Goal: Contribute content: Contribute content

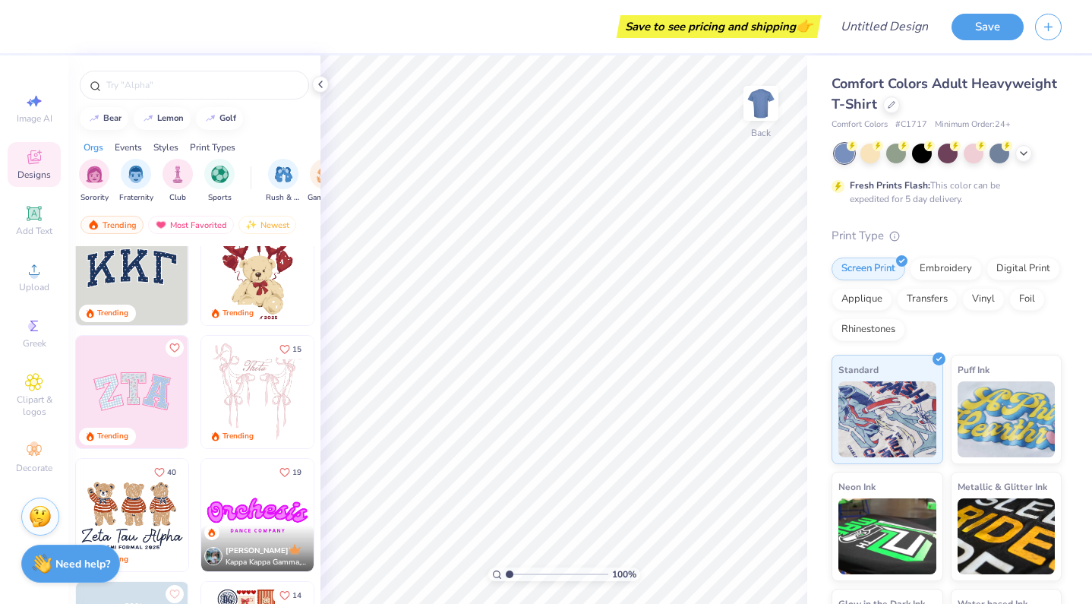
scroll to position [102, 0]
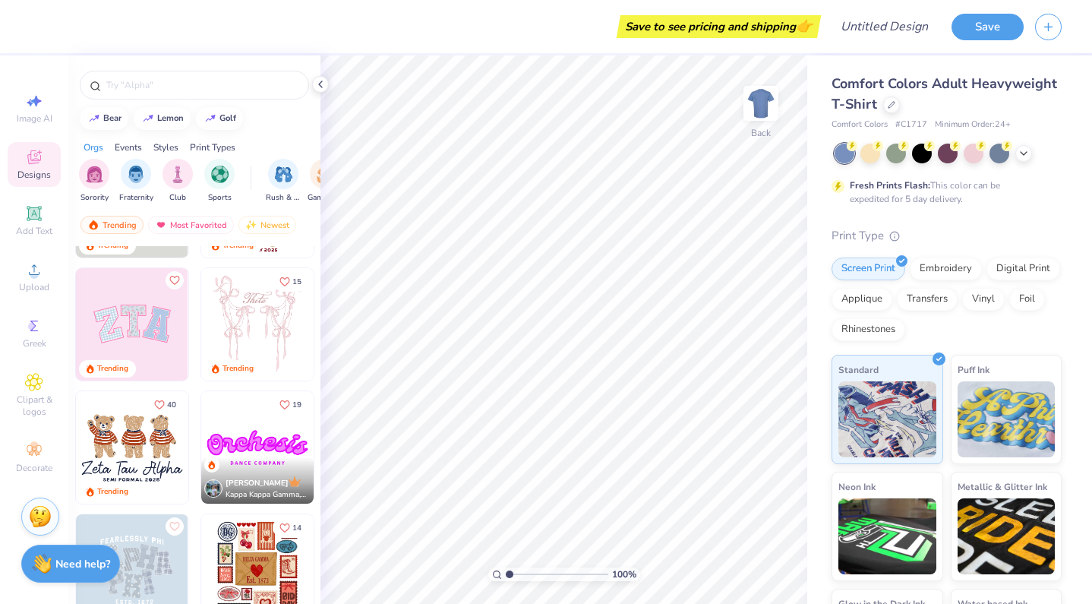
click at [147, 427] on img at bounding box center [132, 447] width 112 height 112
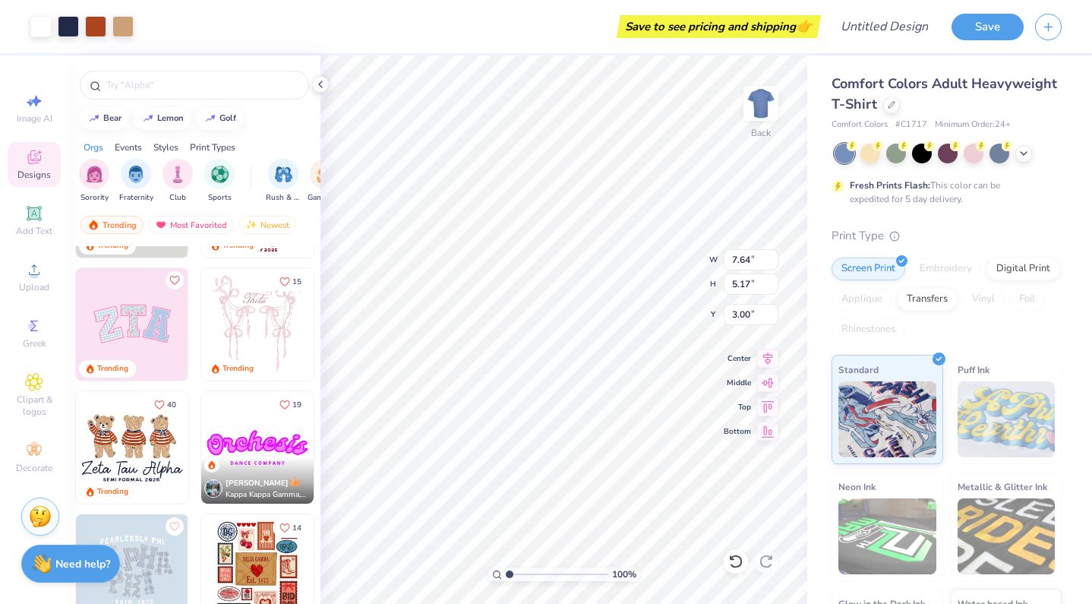
type input "8.81"
type input "5.96"
type input "1.49"
type input "7.20"
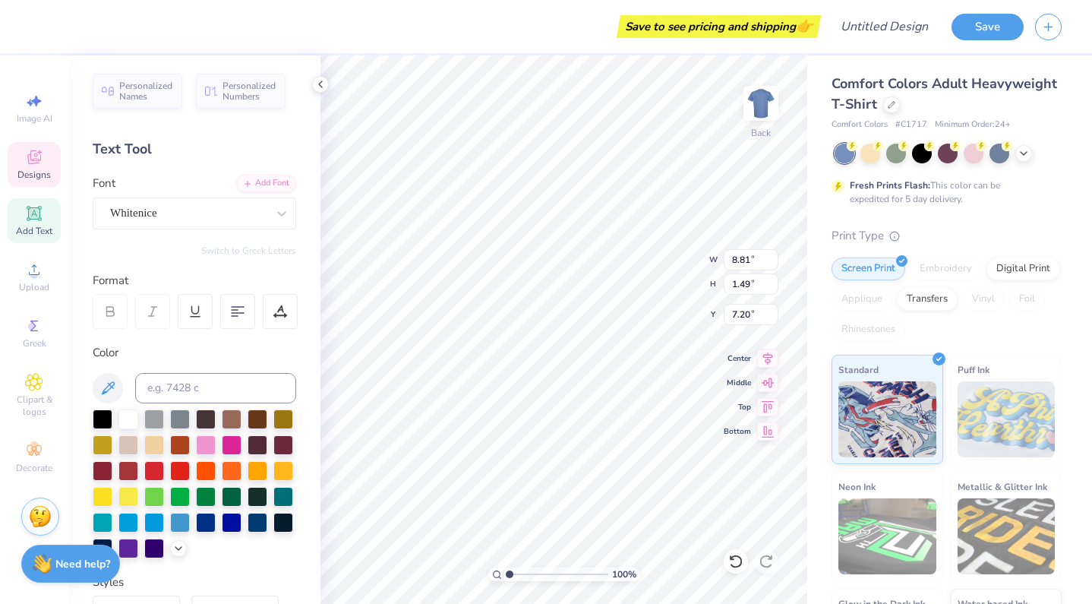
scroll to position [0, 7]
type textarea "Brentwood Girls Cotillion"
type input "4.97"
type input "0.31"
type input "8.65"
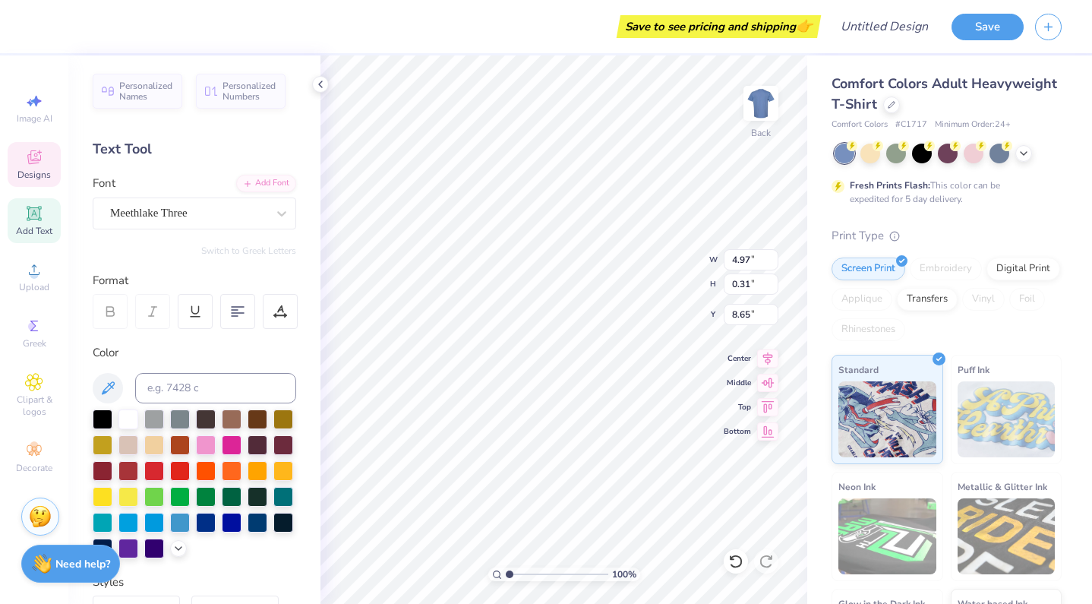
scroll to position [0, 4]
type textarea "RUSH Week 2025"
type input "13.58"
type input "1.37"
type input "7.26"
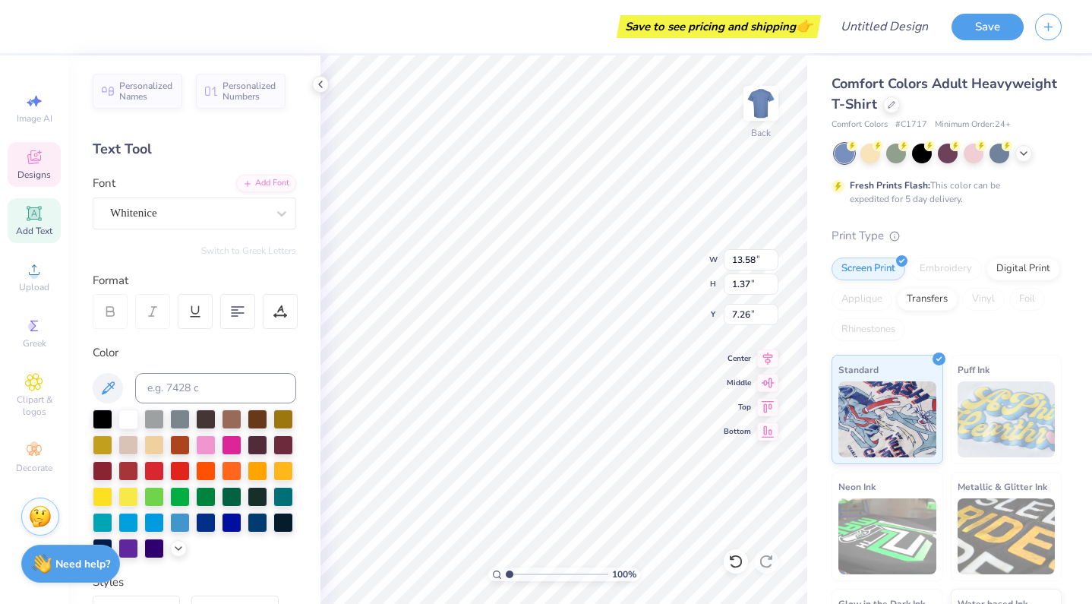
type input "12.96"
type input "1.30"
type input "7.38"
type input "9.02"
click at [197, 437] on div at bounding box center [206, 444] width 20 height 20
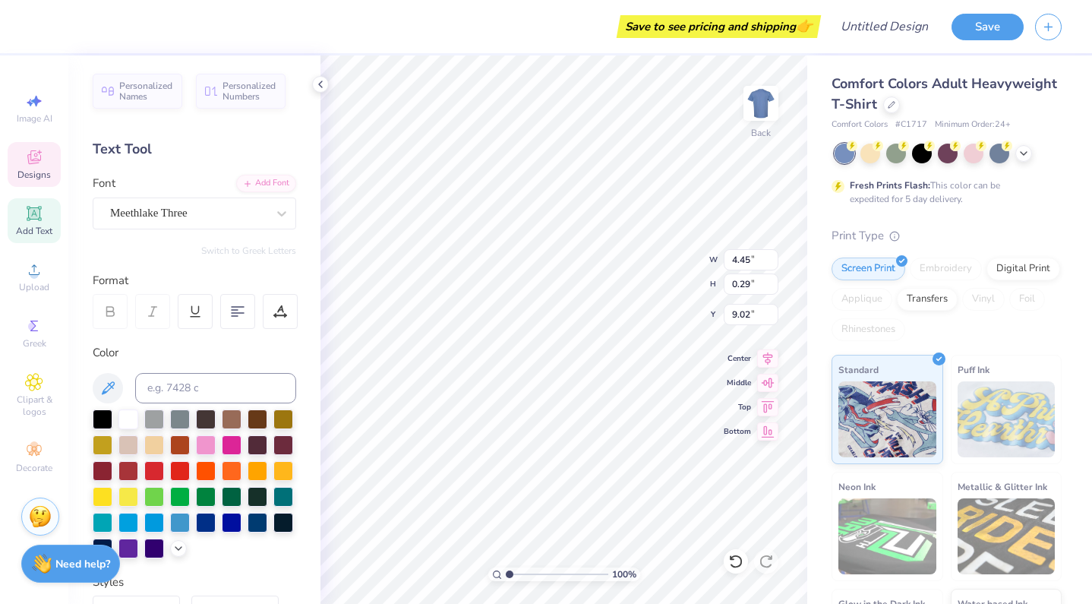
scroll to position [0, 2]
click at [123, 492] on div at bounding box center [128, 495] width 20 height 20
type input "2.20"
type input "1.44"
type input "4.13"
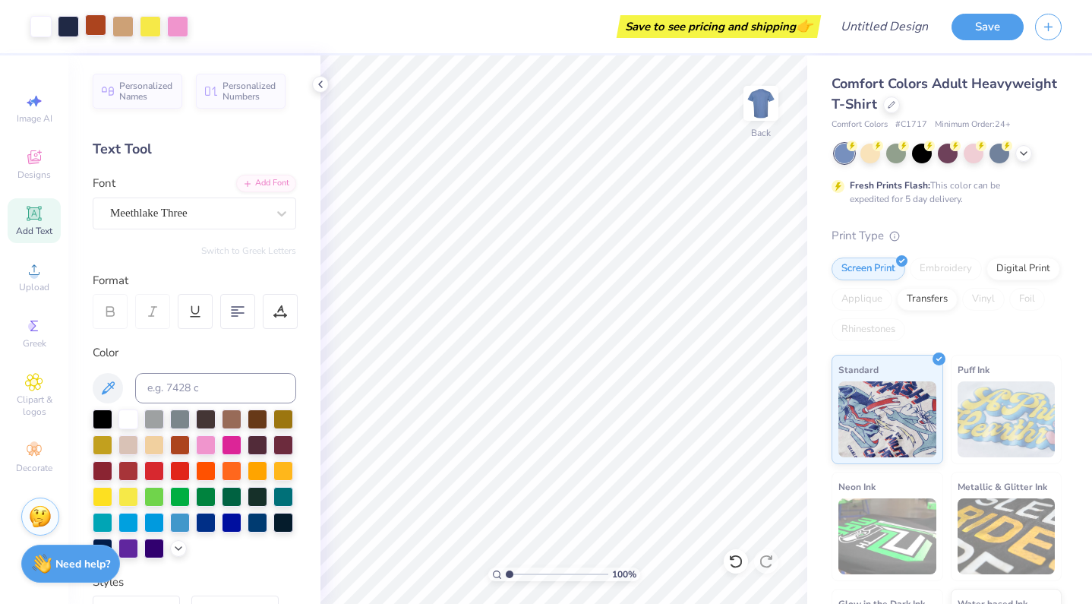
click at [97, 30] on div at bounding box center [95, 24] width 21 height 21
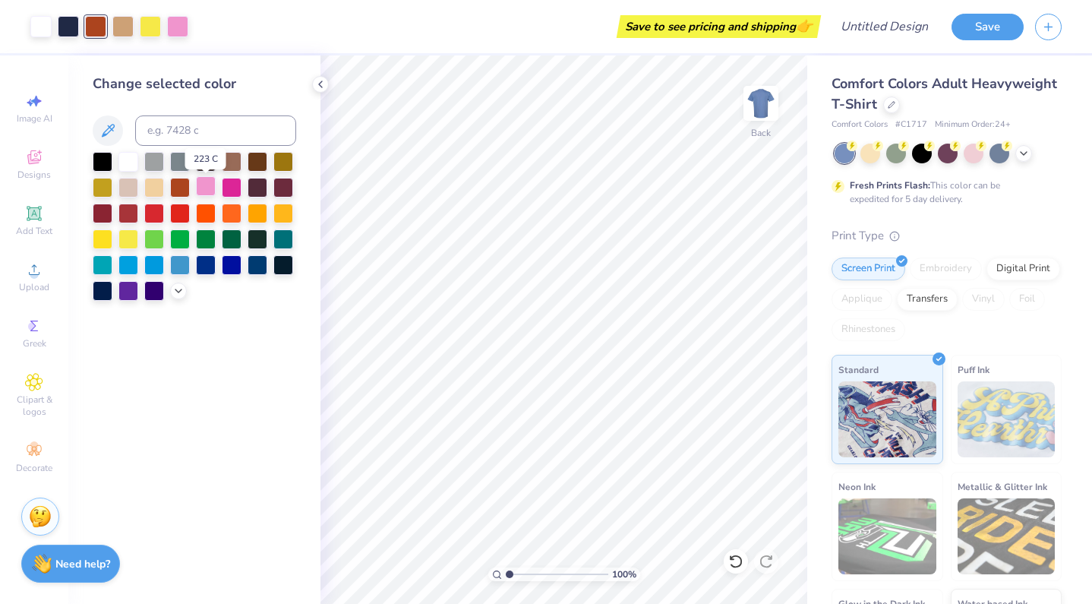
click at [201, 195] on div at bounding box center [206, 186] width 20 height 20
click at [71, 32] on div at bounding box center [68, 24] width 21 height 21
click at [127, 240] on div at bounding box center [128, 238] width 20 height 20
click at [105, 241] on div at bounding box center [103, 238] width 20 height 20
click at [192, 479] on div "Change selected color" at bounding box center [194, 329] width 252 height 548
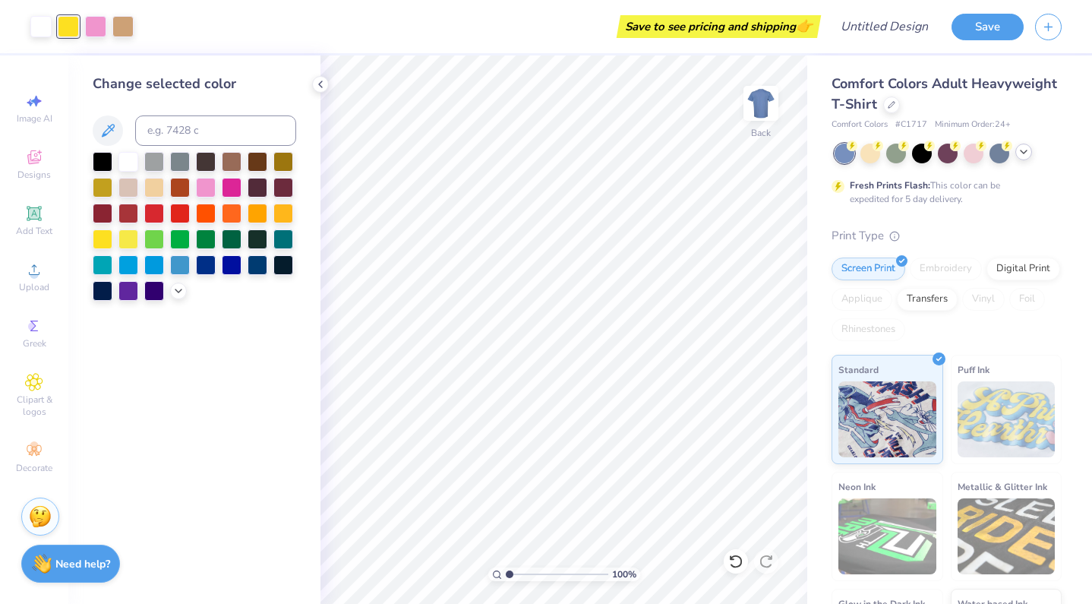
click at [1020, 153] on icon at bounding box center [1024, 152] width 12 height 12
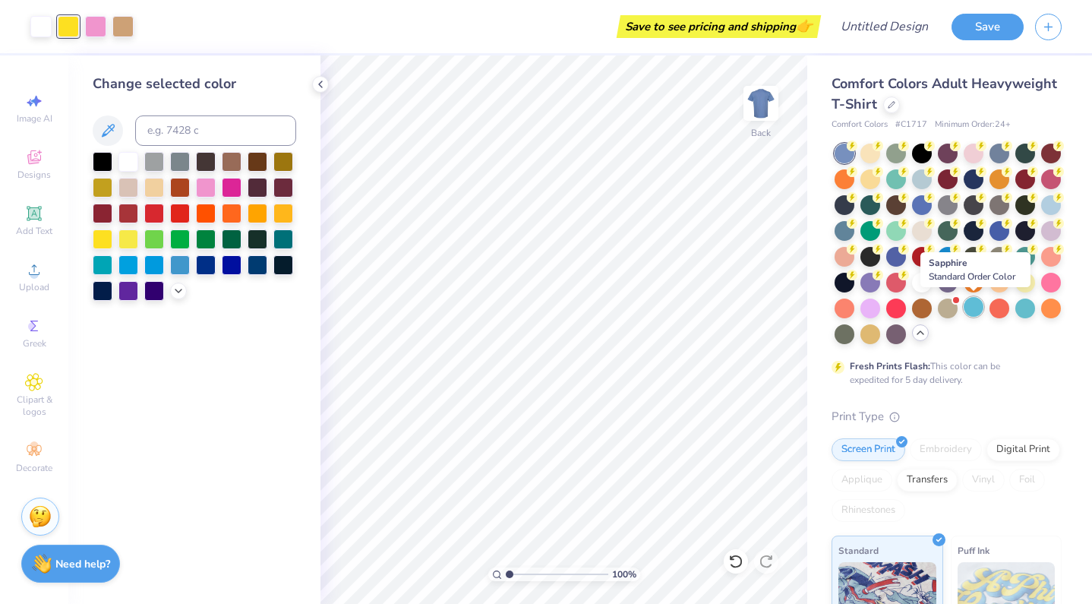
click at [981, 306] on div at bounding box center [974, 307] width 20 height 20
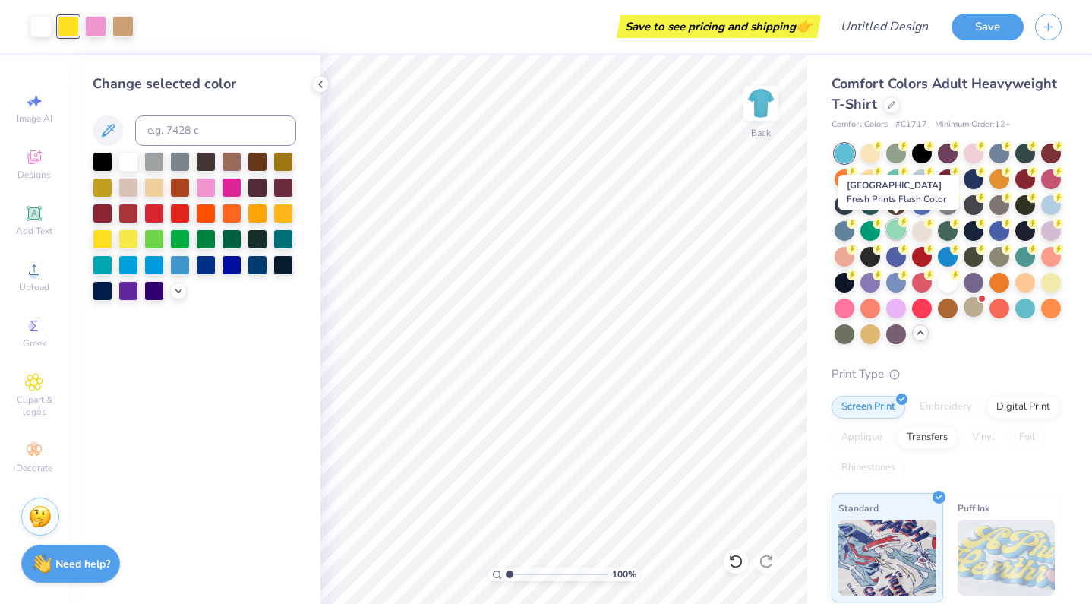
click at [889, 232] on div at bounding box center [896, 229] width 20 height 20
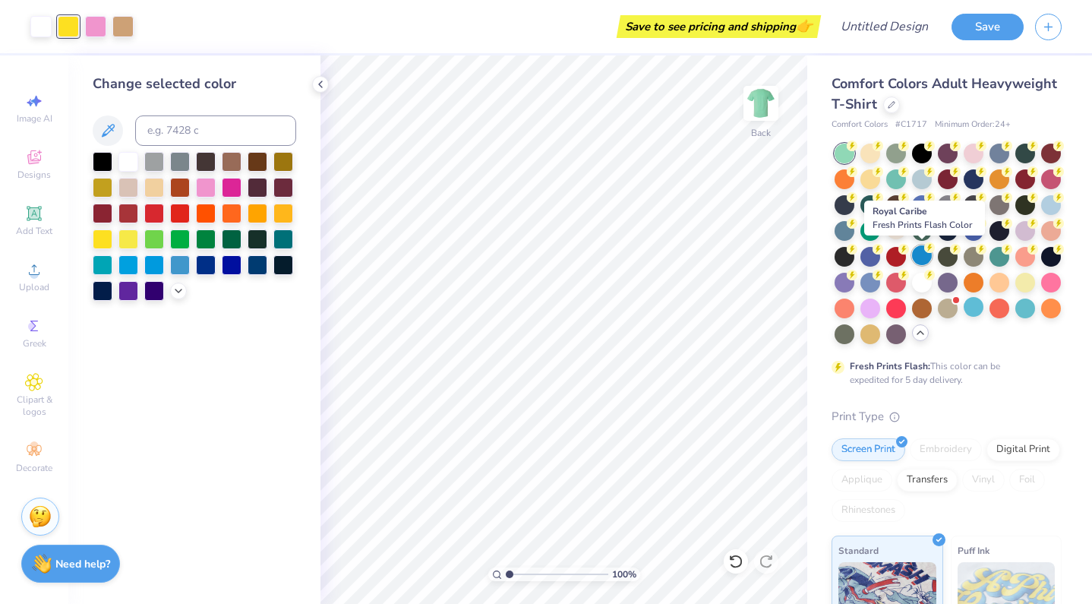
click at [918, 260] on div at bounding box center [922, 255] width 20 height 20
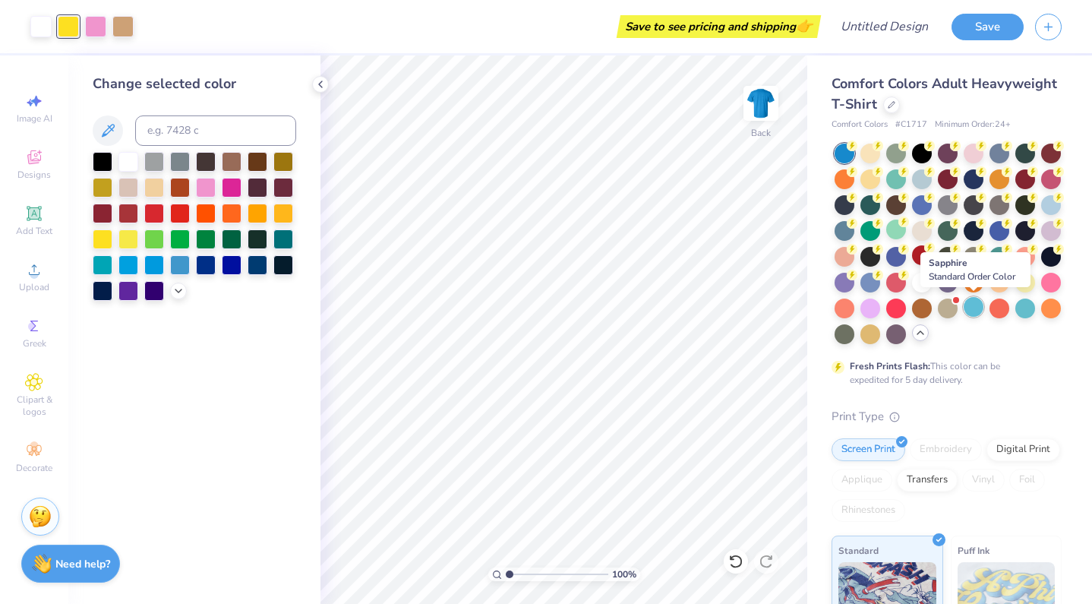
click at [967, 310] on div at bounding box center [974, 307] width 20 height 20
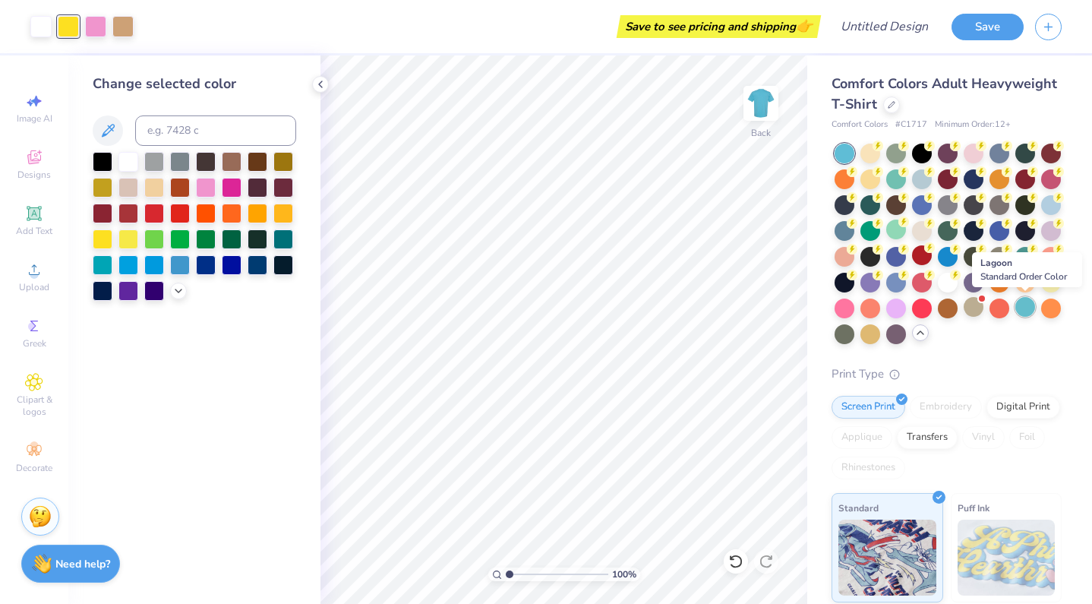
click at [1028, 309] on div at bounding box center [1025, 307] width 20 height 20
click at [67, 21] on div at bounding box center [68, 26] width 21 height 21
click at [227, 185] on div at bounding box center [232, 186] width 20 height 20
click at [237, 268] on div at bounding box center [232, 264] width 20 height 20
click at [244, 362] on div "Change selected color" at bounding box center [194, 329] width 252 height 548
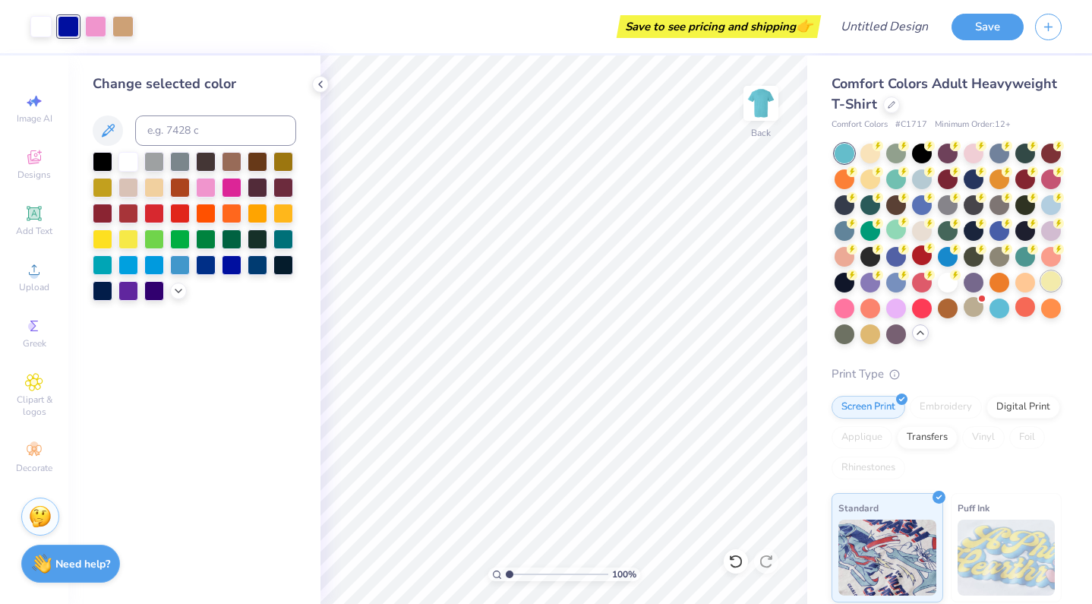
click at [1052, 280] on div at bounding box center [1051, 281] width 20 height 20
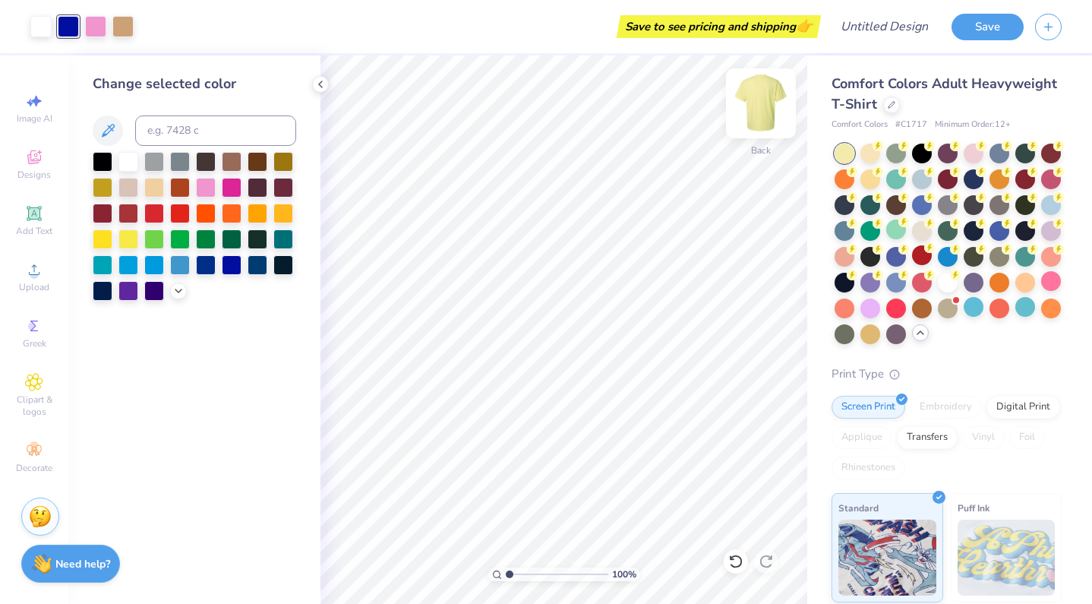
click at [766, 98] on img at bounding box center [761, 103] width 61 height 61
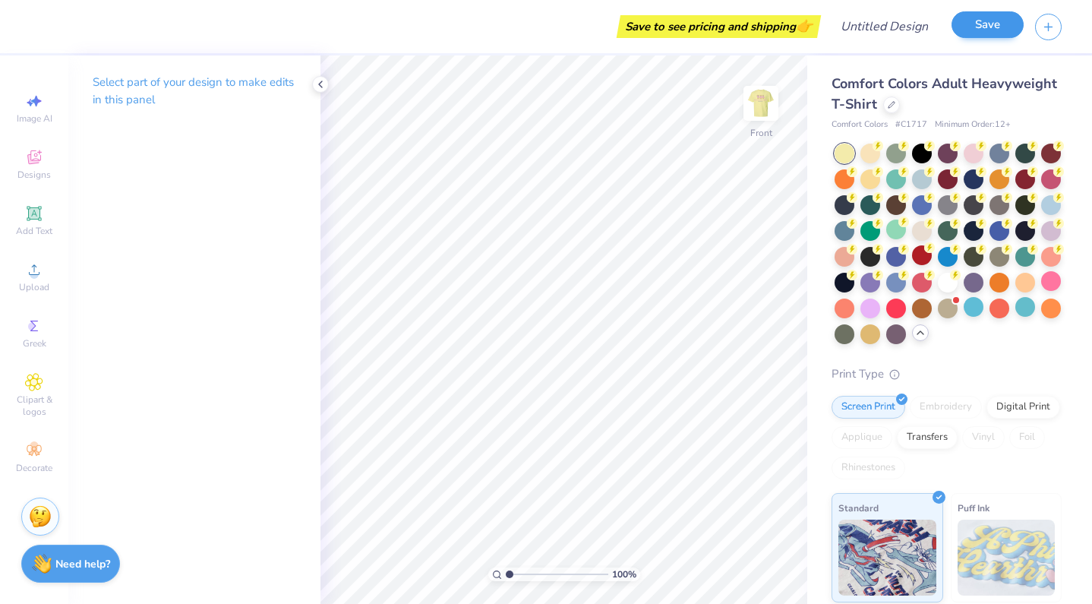
click at [987, 24] on button "Save" at bounding box center [988, 24] width 72 height 27
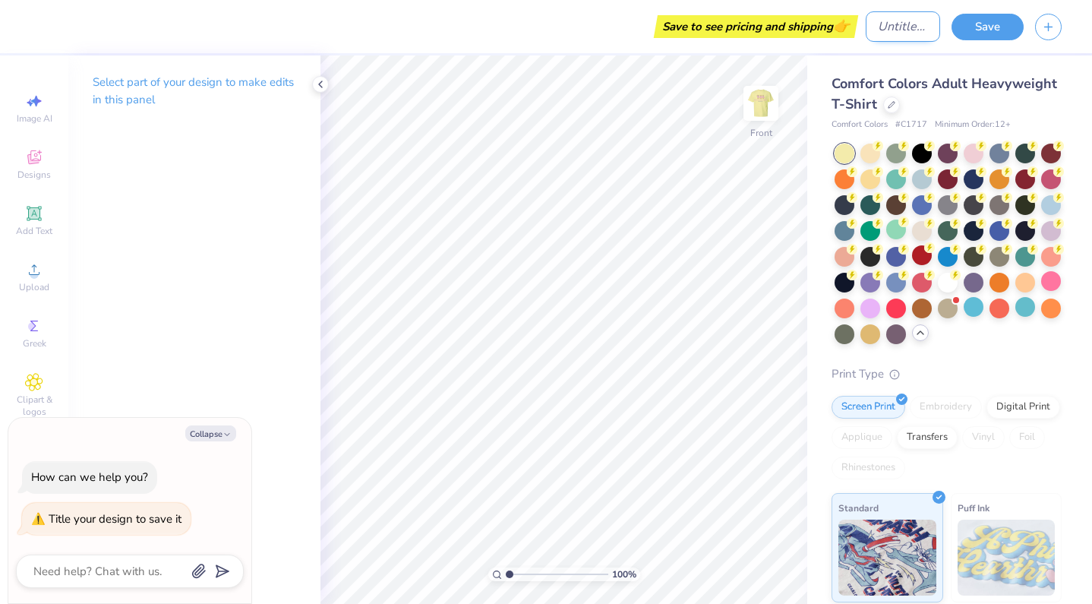
type textarea "x"
click at [889, 30] on input "Design Title" at bounding box center [903, 26] width 74 height 30
type input "B"
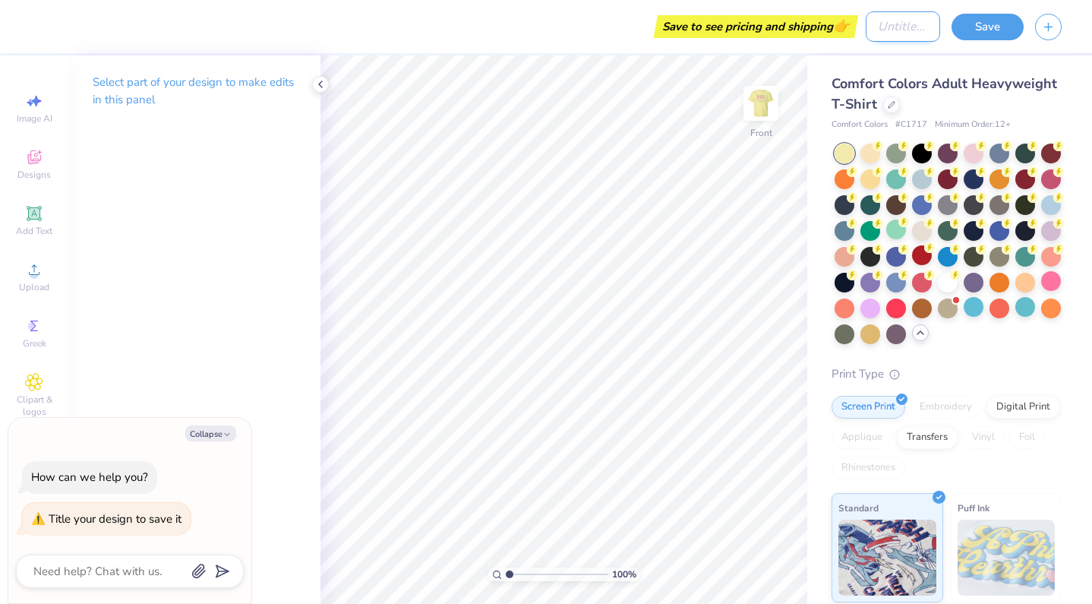
type textarea "x"
type input "BG"
type textarea "x"
type input "BGC"
type textarea "x"
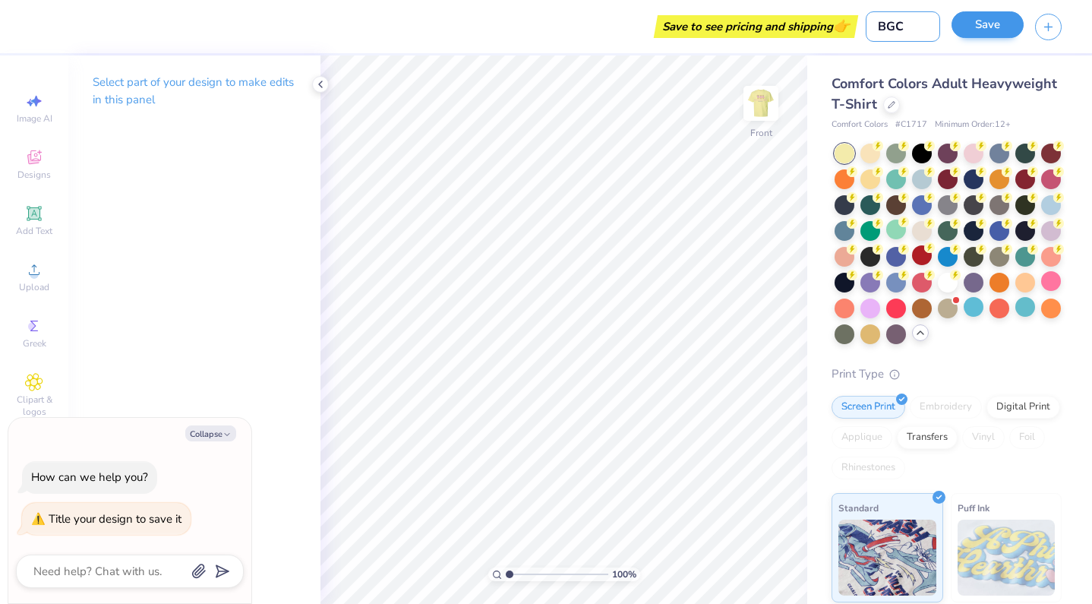
type input "BGC"
click at [990, 19] on button "Save" at bounding box center [988, 24] width 72 height 27
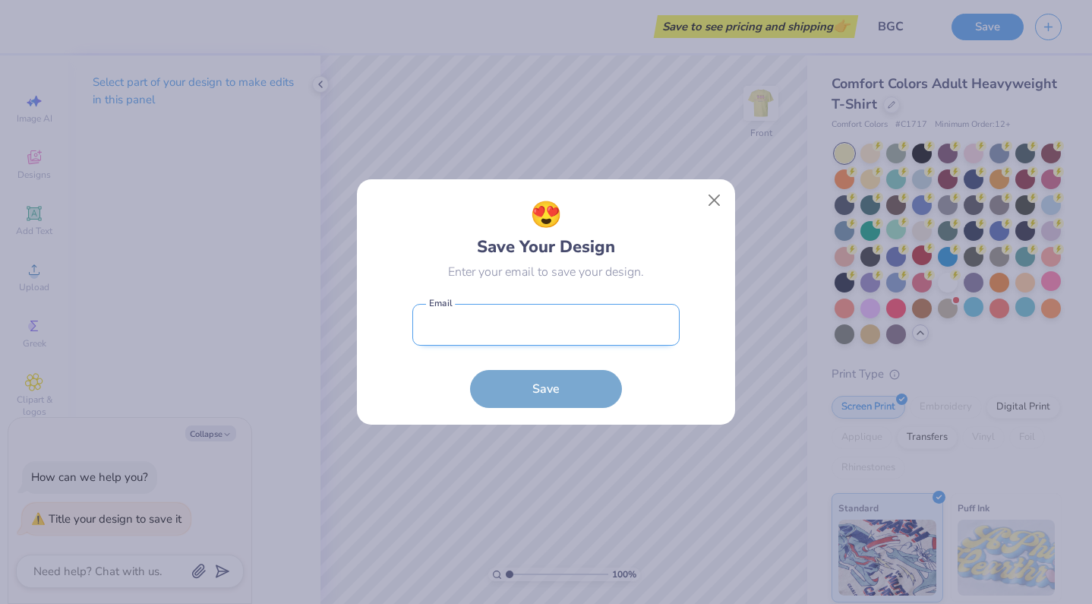
click at [548, 329] on input "email" at bounding box center [545, 325] width 267 height 42
type input "[EMAIL_ADDRESS][DOMAIN_NAME]"
click at [546, 388] on button "Save" at bounding box center [546, 389] width 152 height 38
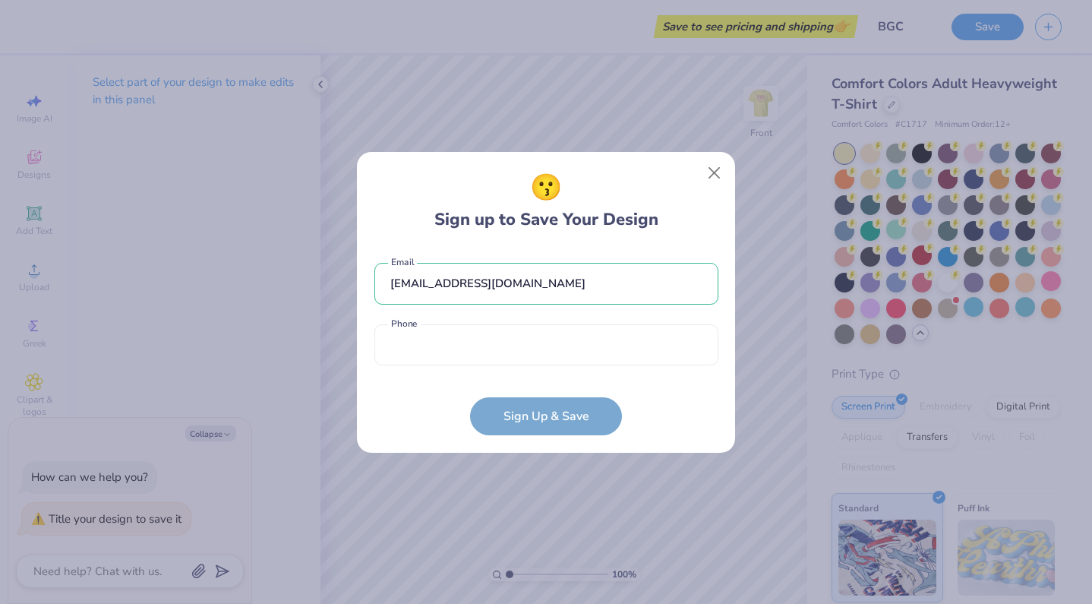
click at [480, 371] on div "[EMAIL_ADDRESS][DOMAIN_NAME] Email Phone is a required field Phone" at bounding box center [546, 310] width 344 height 125
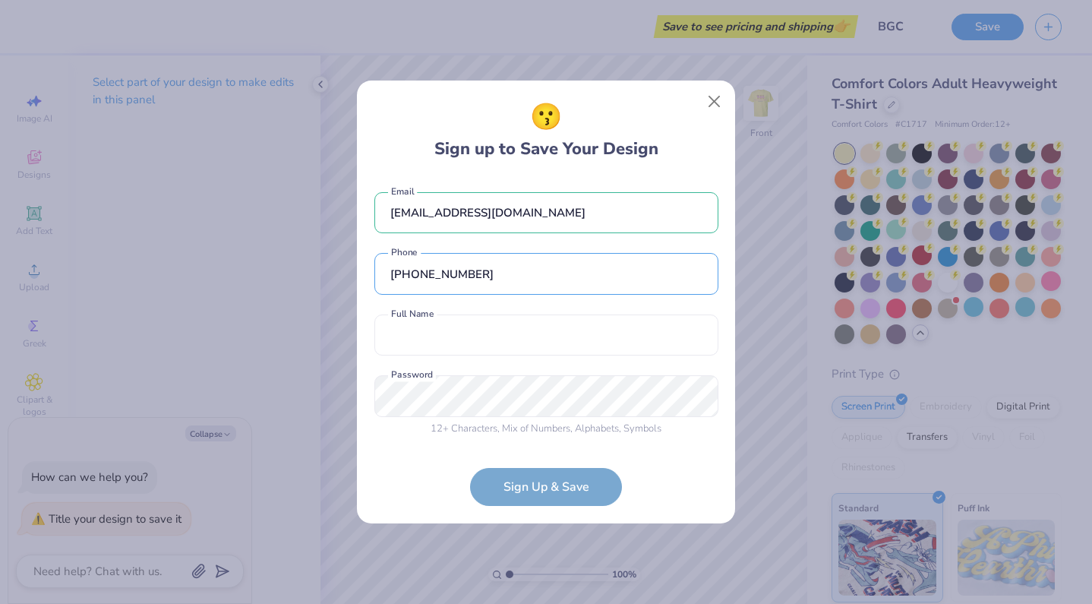
type input "[PHONE_NUMBER]"
click at [444, 361] on div "[EMAIL_ADDRESS][DOMAIN_NAME] Email [PHONE_NUMBER] Phone Full Name is a required…" at bounding box center [546, 310] width 344 height 267
type input "[PERSON_NAME] fair"
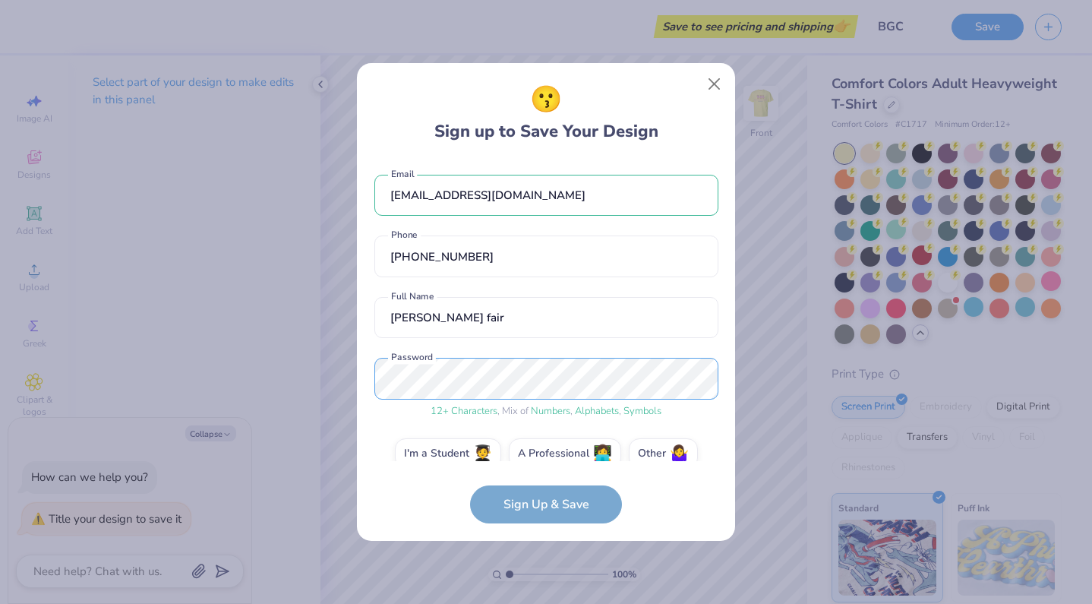
scroll to position [22, 0]
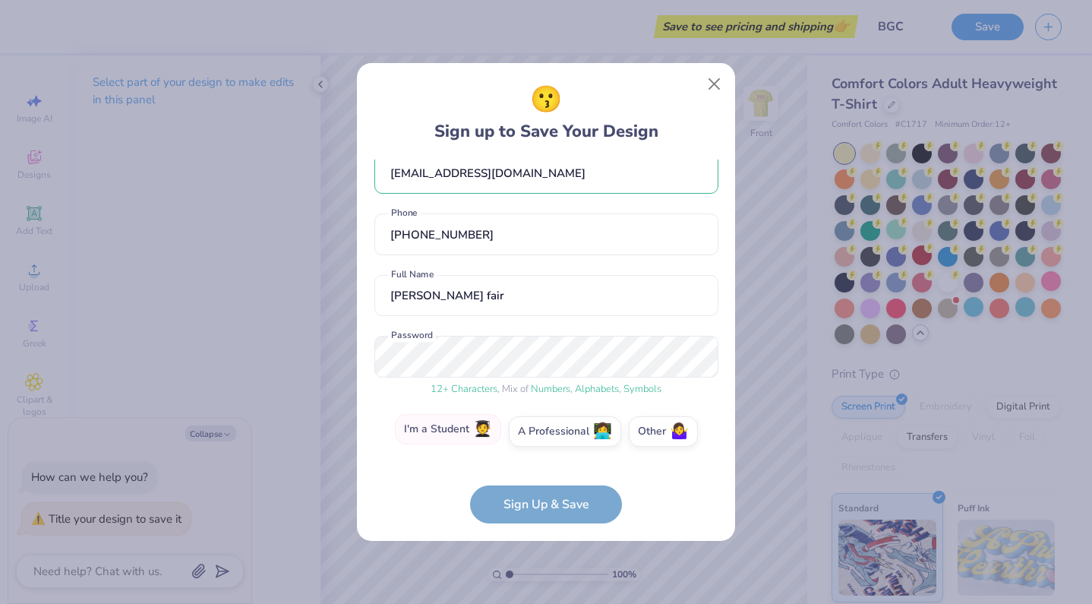
click at [453, 437] on label "I'm a Student 🧑‍🎓" at bounding box center [448, 429] width 106 height 30
click at [542, 453] on input "I'm a Student 🧑‍🎓" at bounding box center [547, 458] width 10 height 10
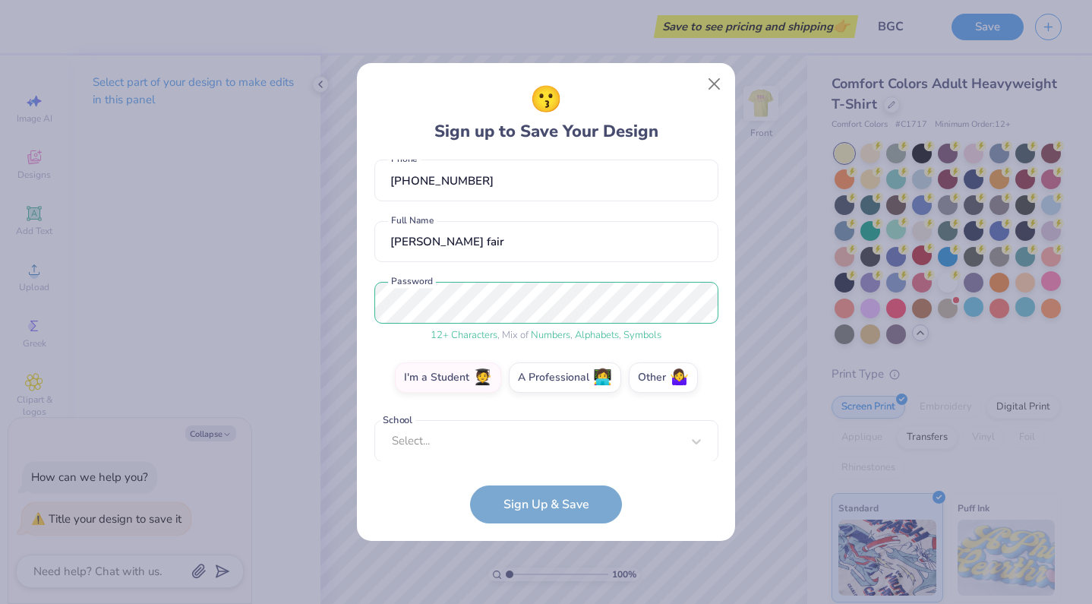
click at [483, 460] on div "[EMAIL_ADDRESS][DOMAIN_NAME] Email [PHONE_NUMBER] Phone [PERSON_NAME] fair Full…" at bounding box center [546, 310] width 344 height 302
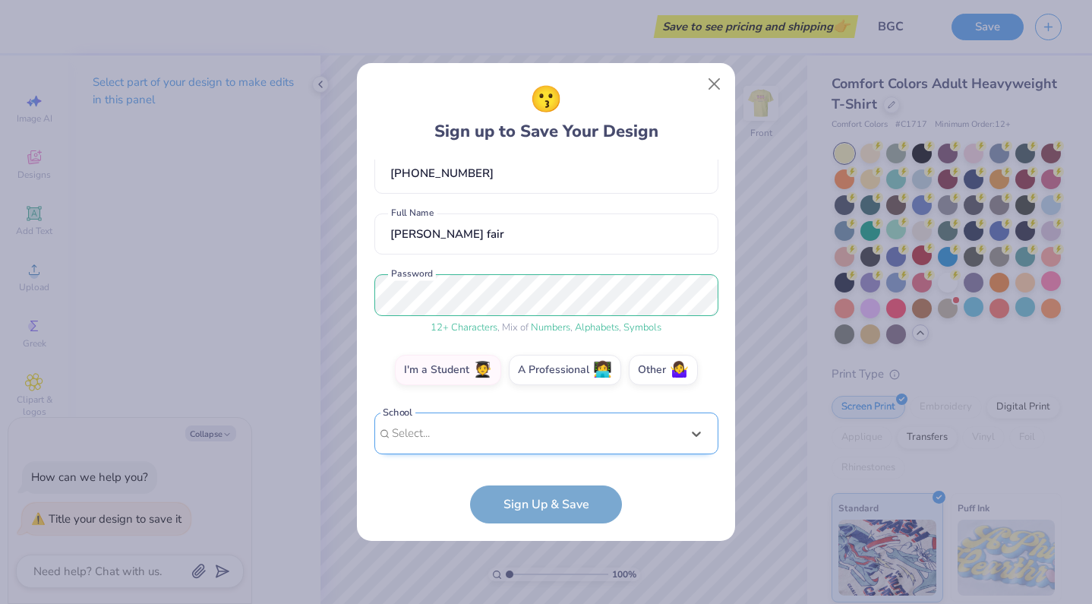
scroll to position [84, 0]
click at [515, 216] on div "[EMAIL_ADDRESS][DOMAIN_NAME] Email [PHONE_NUMBER] Phone [PERSON_NAME] fair Full…" at bounding box center [546, 310] width 344 height 302
click at [646, 359] on label "Other 🤷‍♀️" at bounding box center [663, 367] width 69 height 30
click at [551, 453] on input "Other 🤷‍♀️" at bounding box center [547, 458] width 10 height 10
click at [506, 460] on div "[EMAIL_ADDRESS][DOMAIN_NAME] Email [PHONE_NUMBER] Phone [PERSON_NAME] fair Full…" at bounding box center [546, 310] width 344 height 302
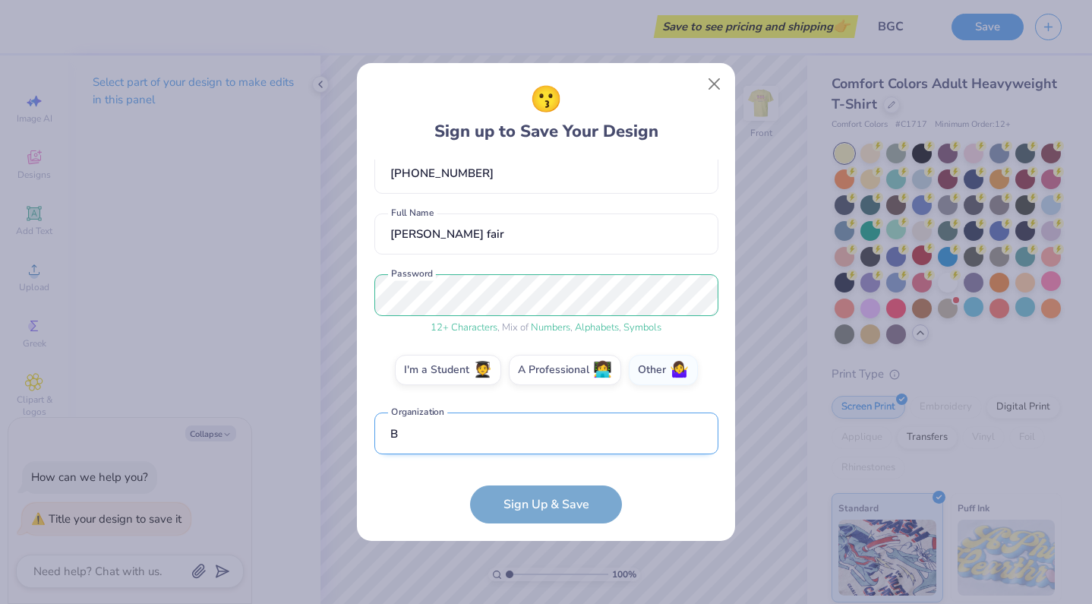
scroll to position [175, 0]
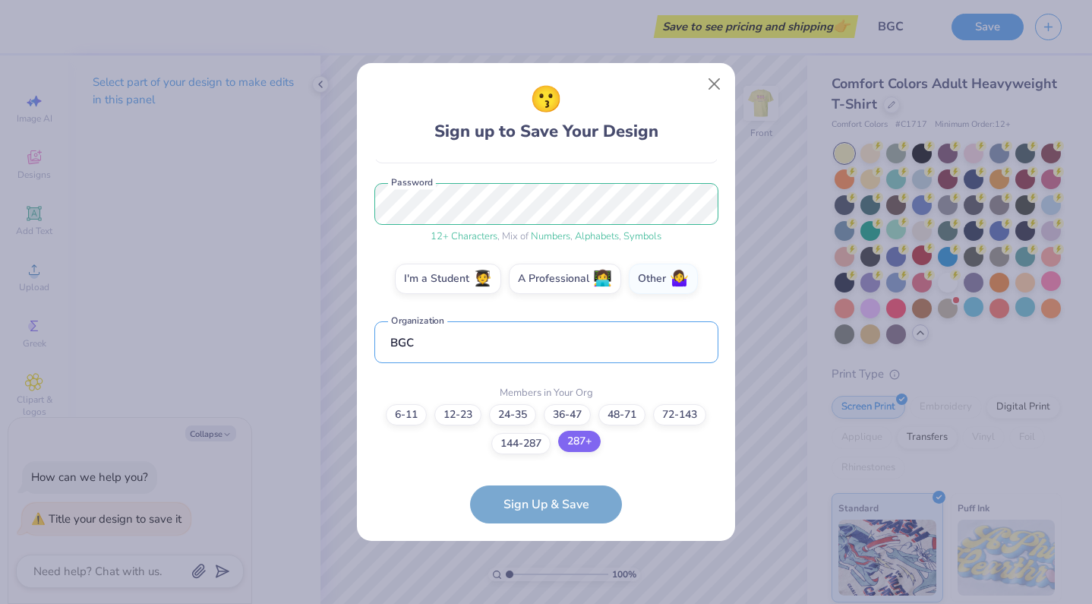
type input "BGC"
click at [569, 443] on label "287+" at bounding box center [579, 441] width 43 height 21
click at [551, 599] on input "287+" at bounding box center [547, 604] width 10 height 10
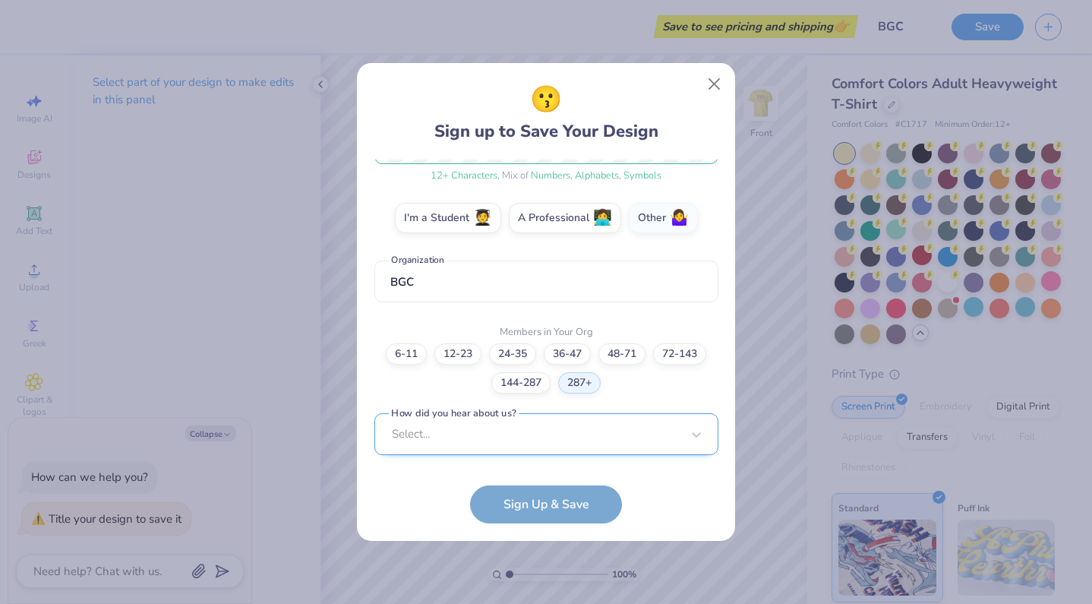
click at [504, 437] on div "Select..." at bounding box center [546, 434] width 344 height 42
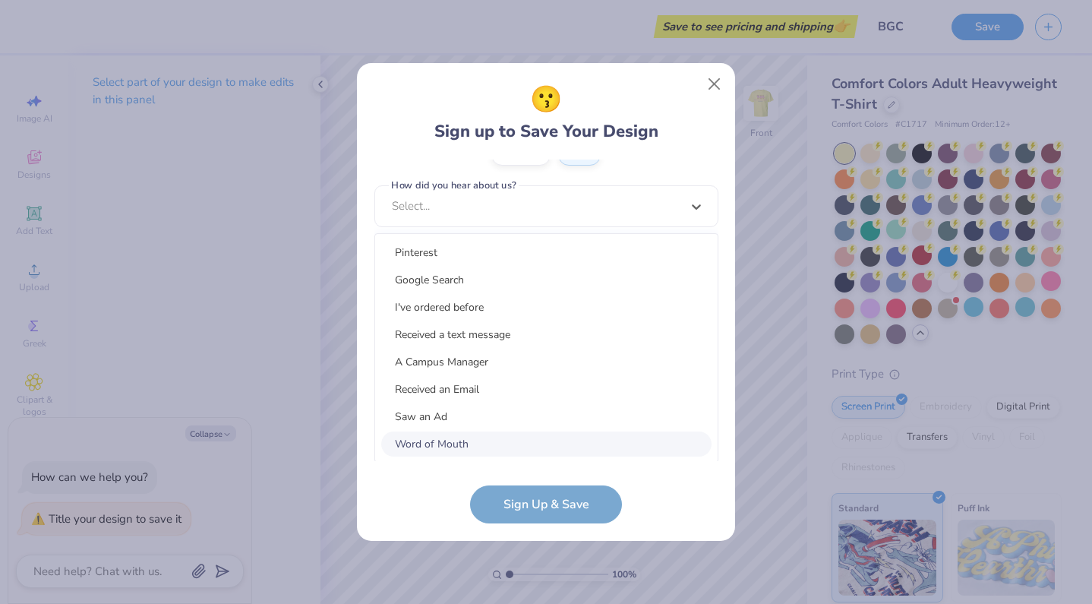
click at [450, 436] on div "Word of Mouth" at bounding box center [546, 443] width 330 height 25
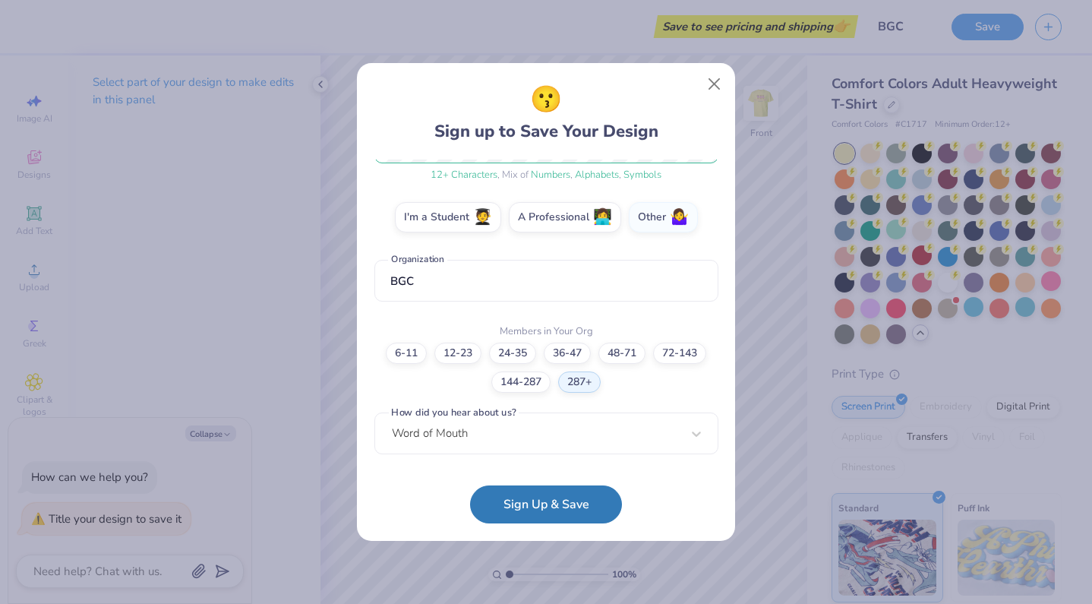
scroll to position [235, 0]
click at [488, 492] on button "Sign Up & Save" at bounding box center [546, 501] width 152 height 38
click at [526, 510] on form "[EMAIL_ADDRESS][DOMAIN_NAME] Email [PHONE_NUMBER] Phone [PERSON_NAME] fair Full…" at bounding box center [546, 341] width 344 height 365
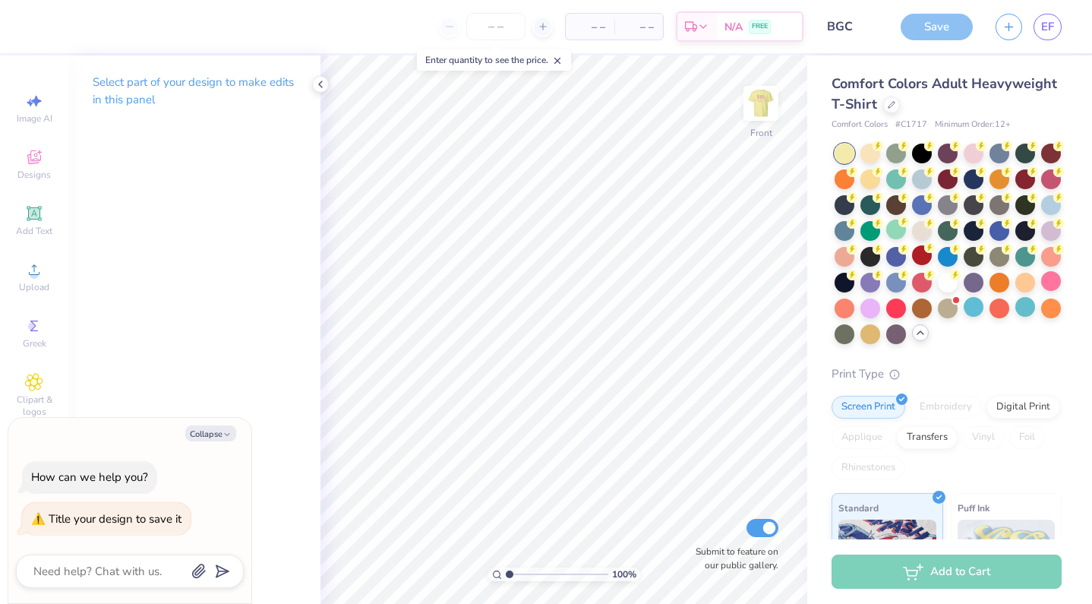
click at [948, 21] on div "Save" at bounding box center [937, 27] width 72 height 27
click at [1011, 22] on icon "button" at bounding box center [1009, 24] width 13 height 13
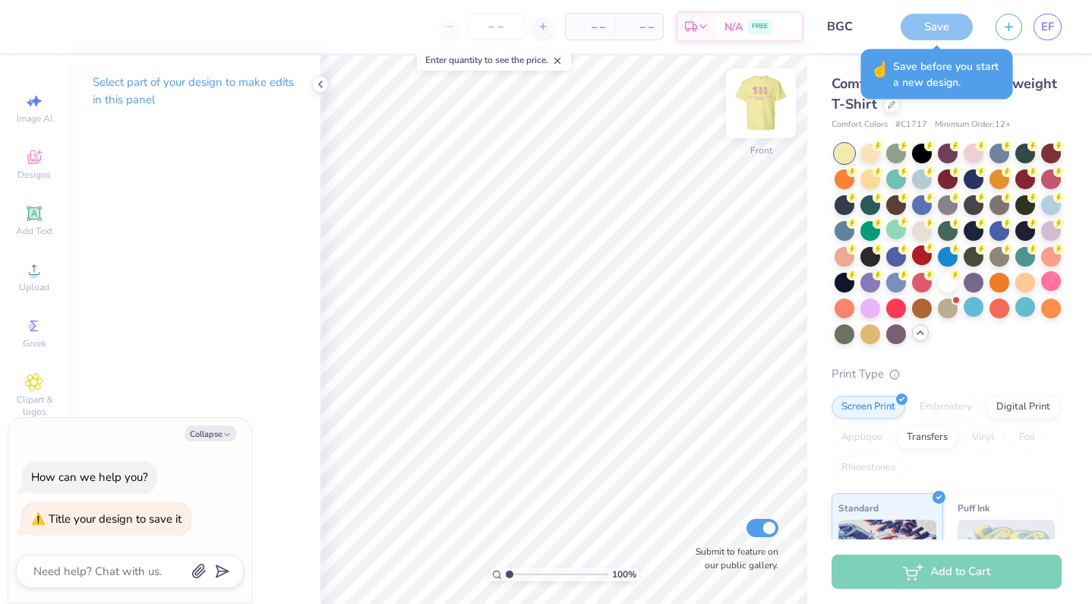
click at [747, 112] on img at bounding box center [761, 103] width 61 height 61
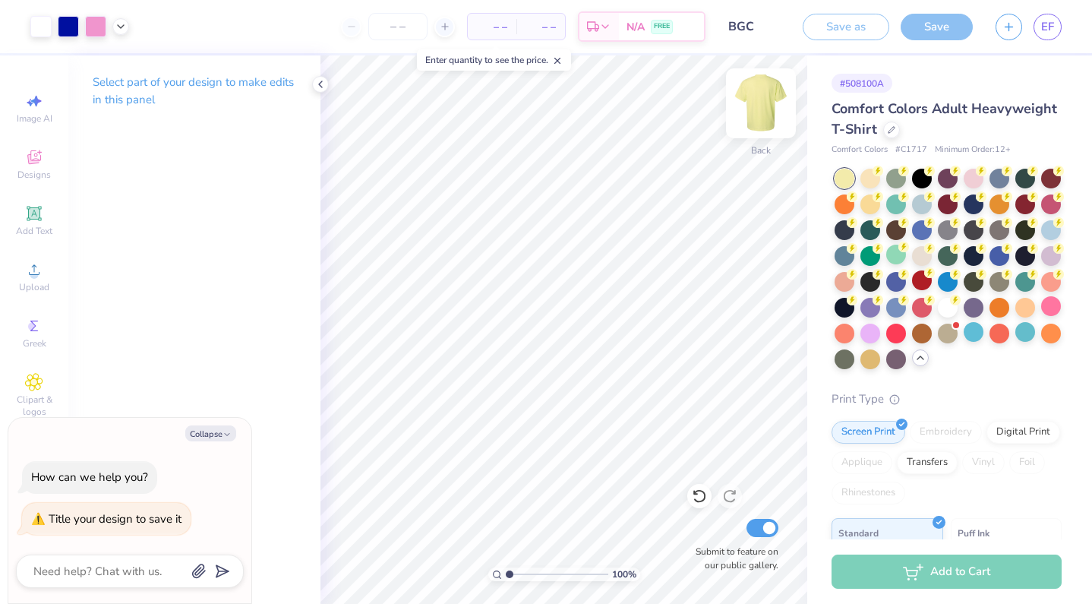
type textarea "x"
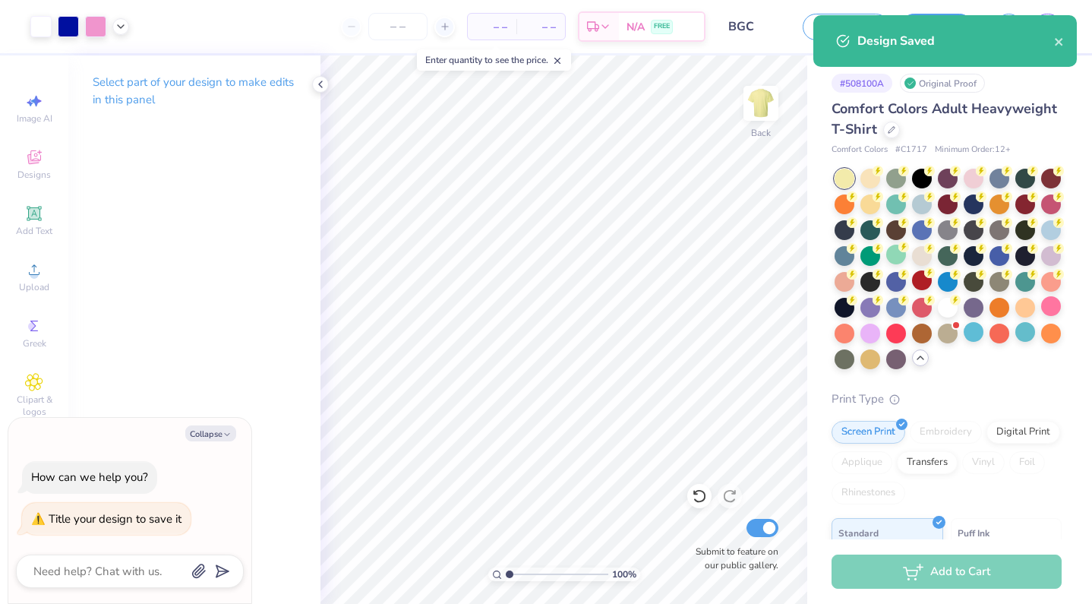
click at [760, 33] on input "BGC" at bounding box center [754, 26] width 74 height 30
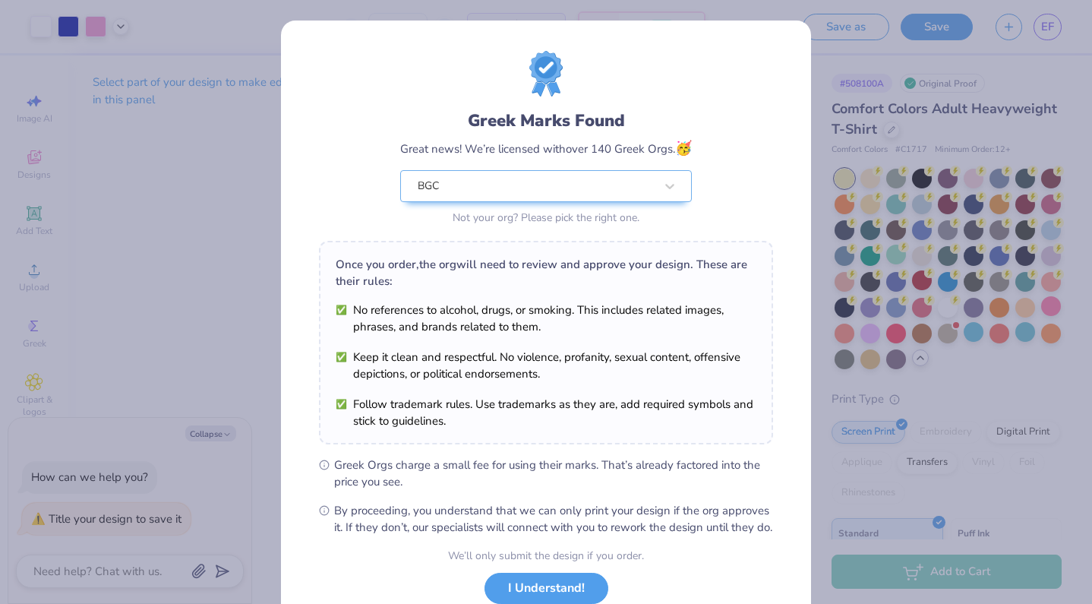
click at [1004, 28] on div "Greek Marks Found Great news! We’re licensed with over 140 Greek Orgs. 🥳 BGC No…" at bounding box center [546, 302] width 1092 height 604
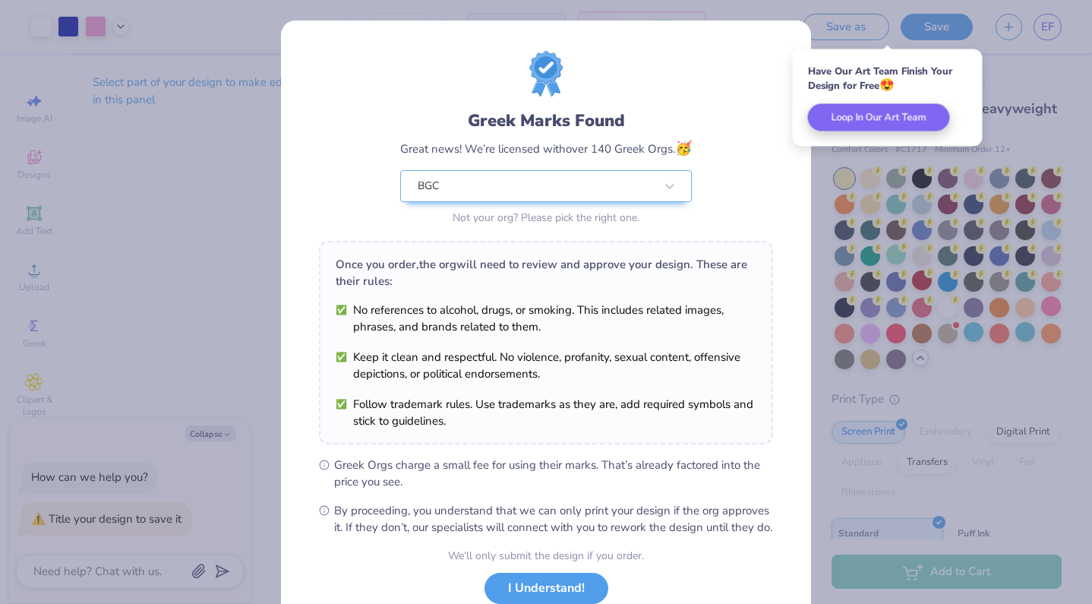
click at [560, 587] on div "We’ll only submit the design if you order. I Understand! No Greek marks in your…" at bounding box center [546, 596] width 196 height 96
click at [552, 597] on button "I Understand!" at bounding box center [547, 584] width 124 height 31
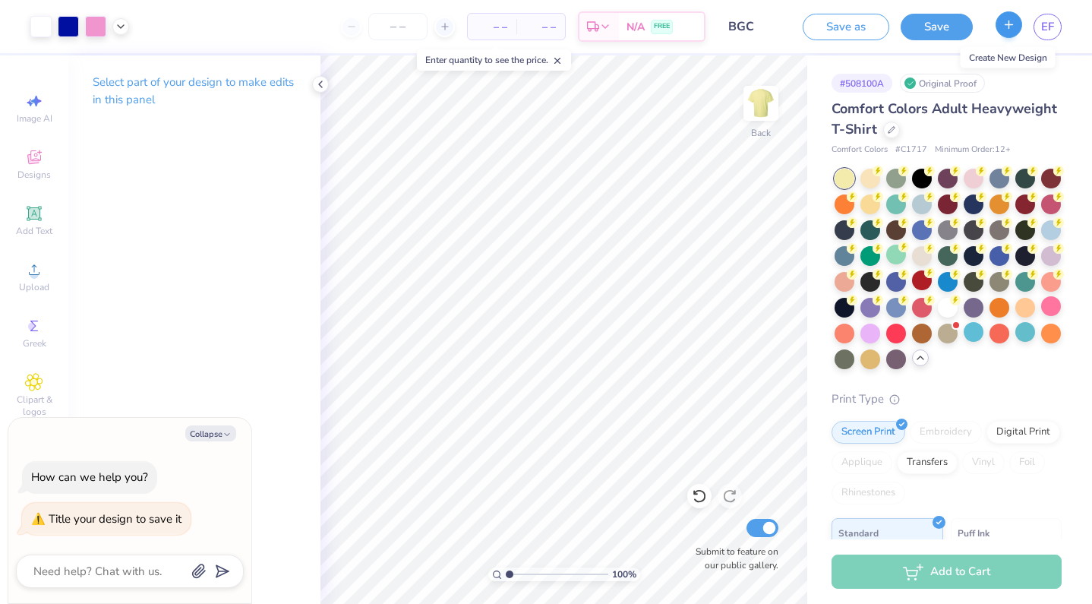
click at [1010, 33] on button "button" at bounding box center [1009, 24] width 27 height 27
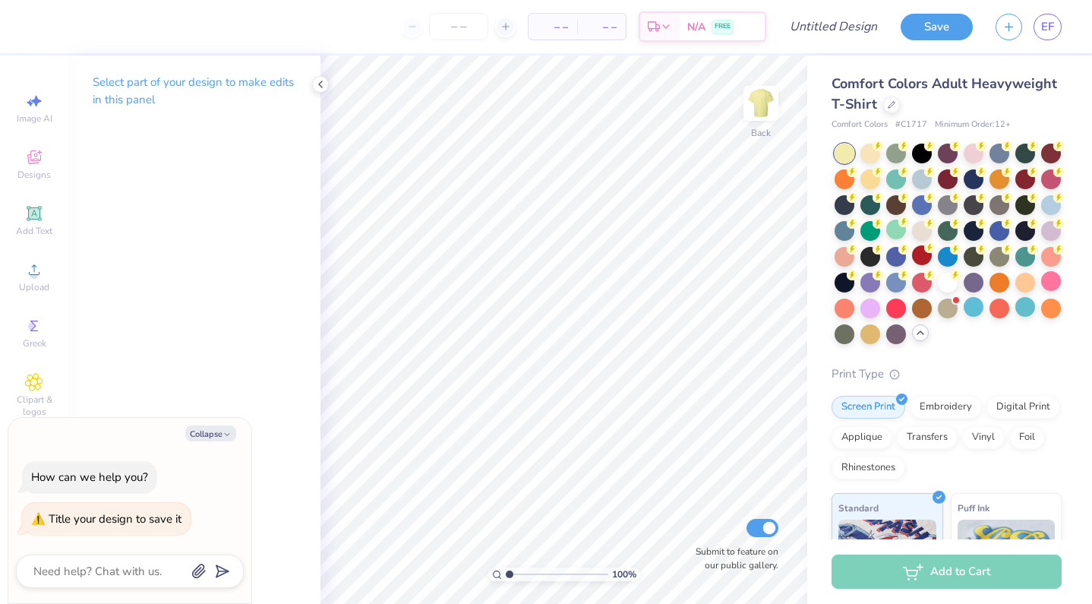
click at [88, 85] on div "Select part of your design to make edits in this panel" at bounding box center [194, 96] width 252 height 83
click at [256, 73] on div "Select part of your design to make edits in this panel" at bounding box center [194, 96] width 252 height 83
click at [320, 85] on polyline at bounding box center [320, 84] width 3 height 6
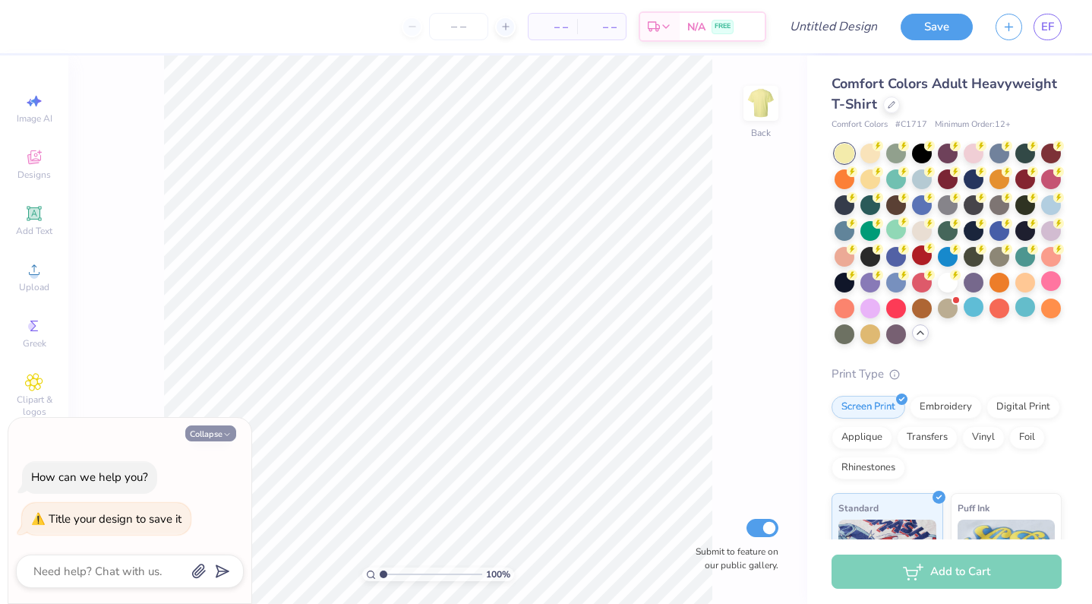
click at [213, 435] on button "Collapse" at bounding box center [210, 433] width 51 height 16
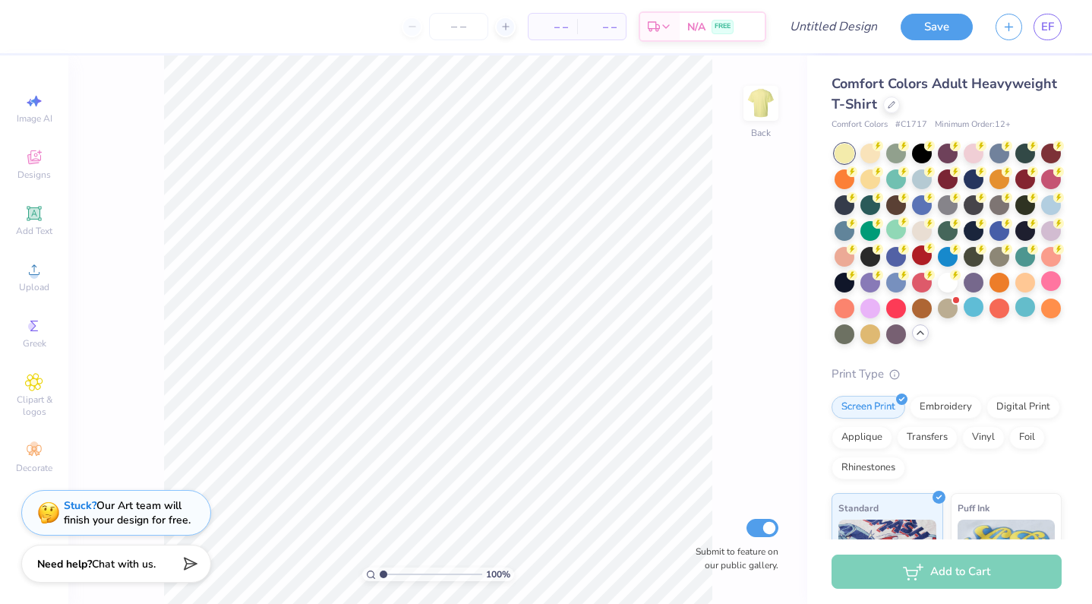
type textarea "x"
click at [31, 176] on span "Designs" at bounding box center [33, 175] width 33 height 12
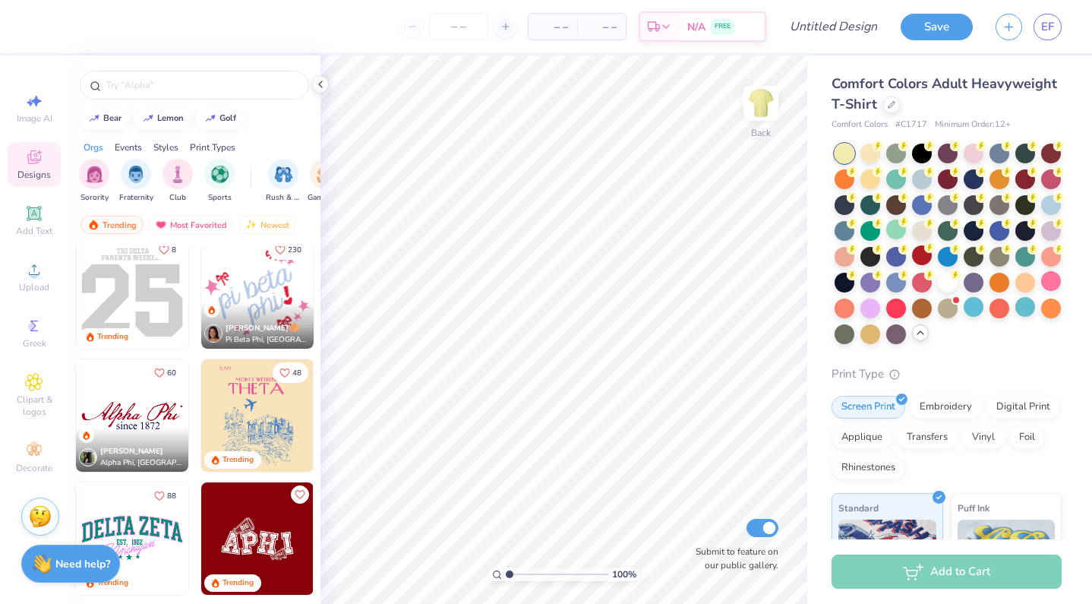
scroll to position [2102, 0]
click at [244, 297] on img at bounding box center [257, 292] width 112 height 112
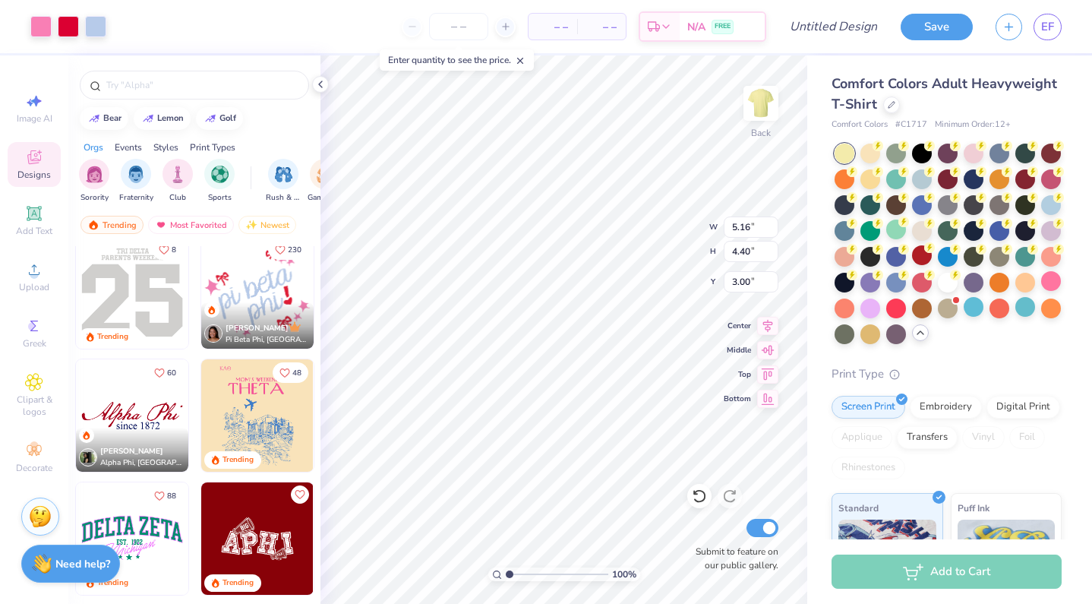
type input "8.85"
type input "7.56"
type input "3.00"
type input "6.18"
type input "4.26"
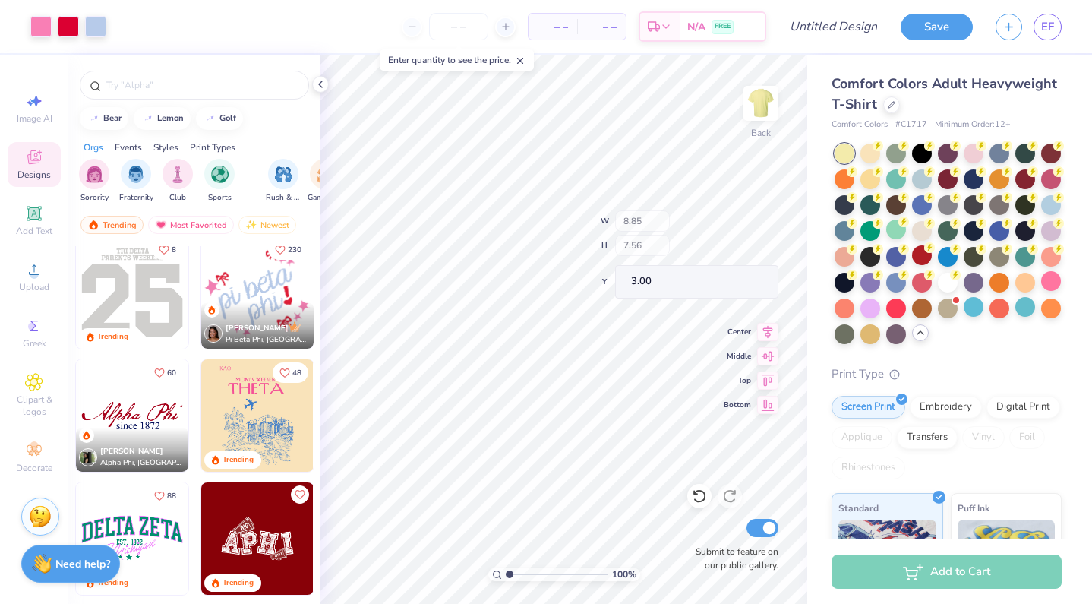
type input "4.81"
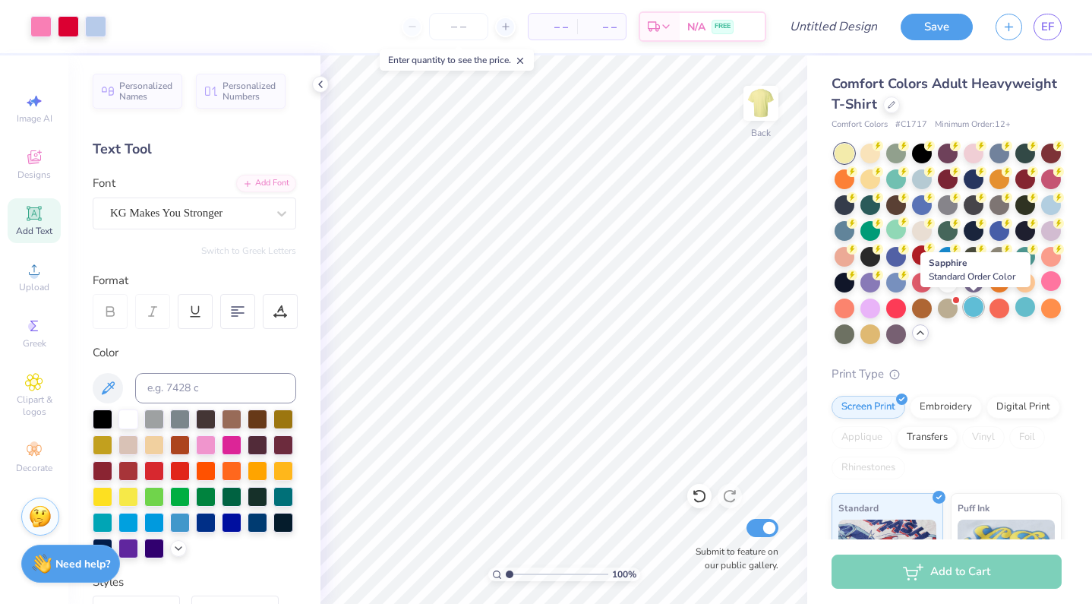
click at [975, 306] on div at bounding box center [974, 307] width 20 height 20
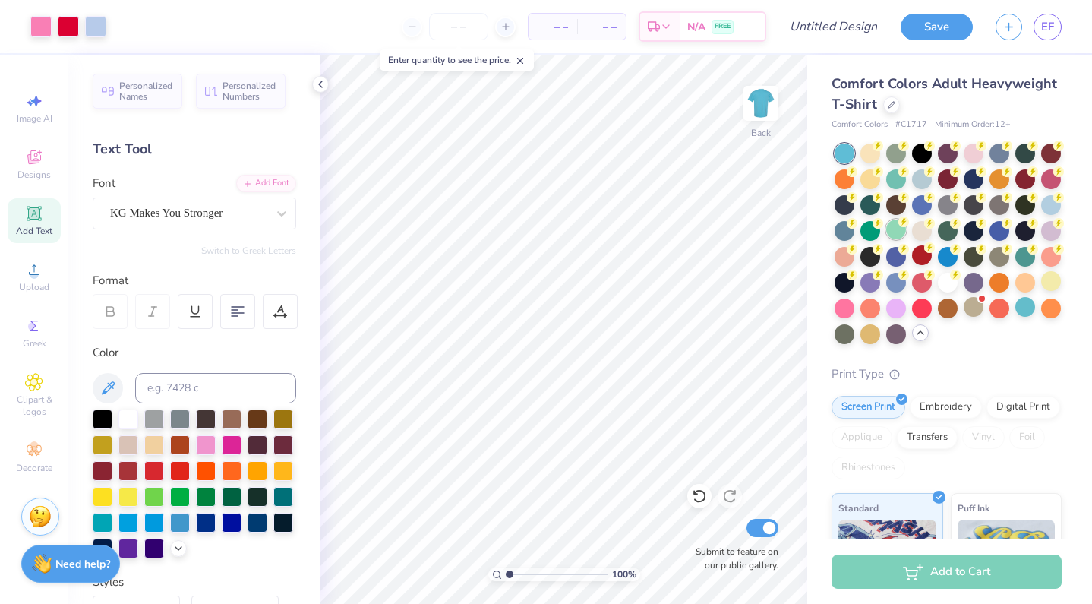
click at [887, 234] on div at bounding box center [896, 229] width 20 height 20
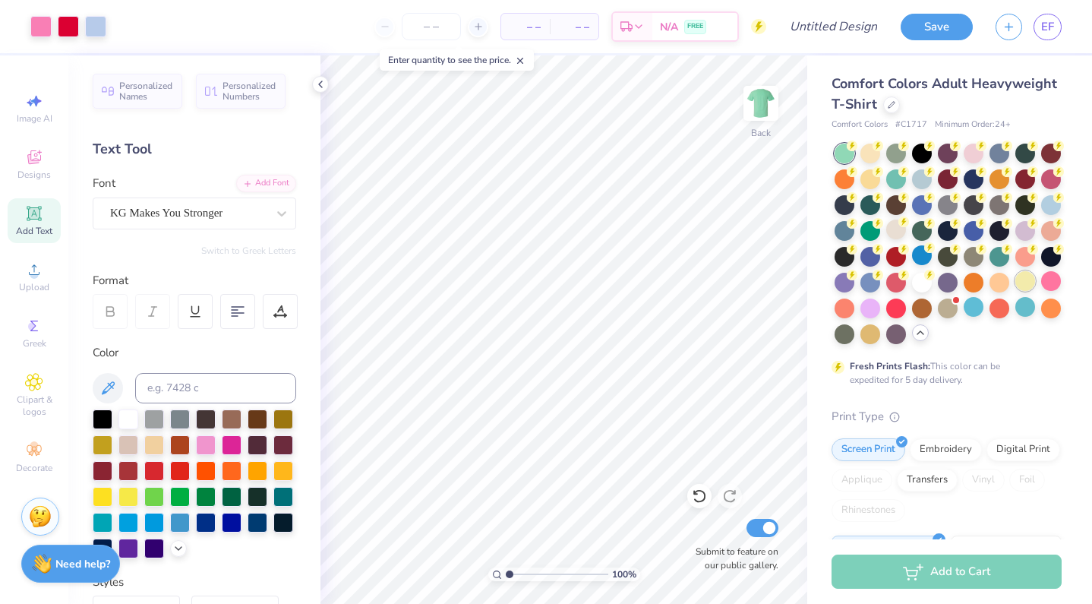
click at [1021, 284] on div at bounding box center [1025, 281] width 20 height 20
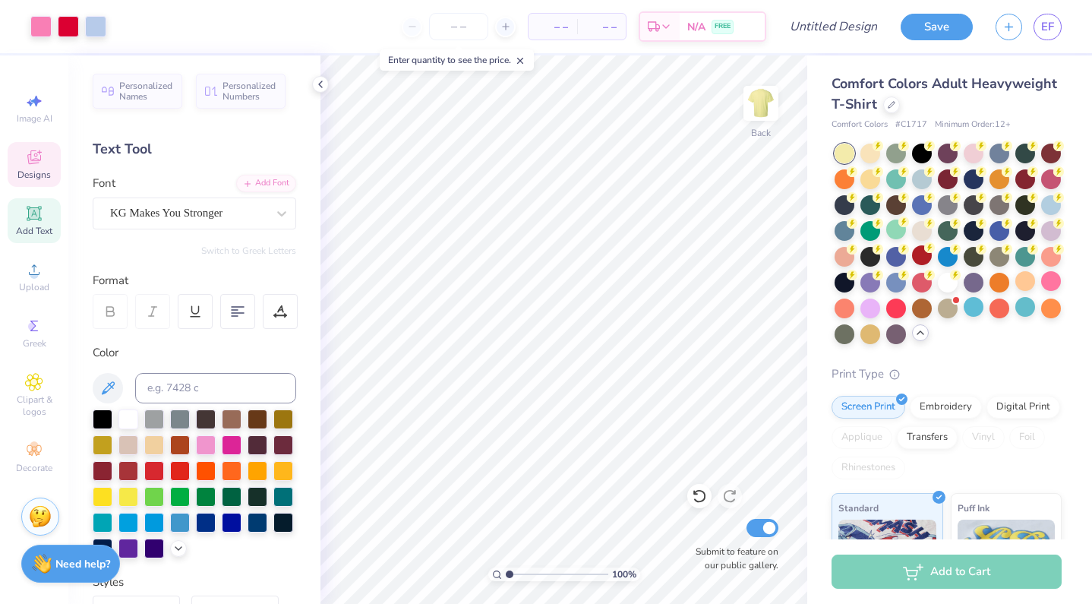
click at [31, 163] on icon at bounding box center [34, 159] width 12 height 10
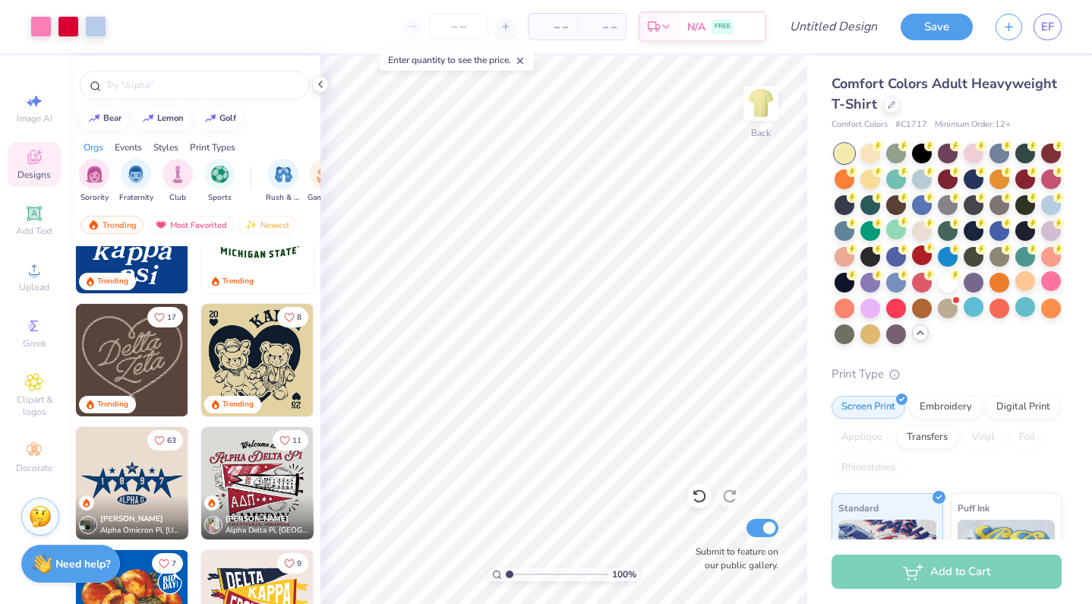
scroll to position [693, 0]
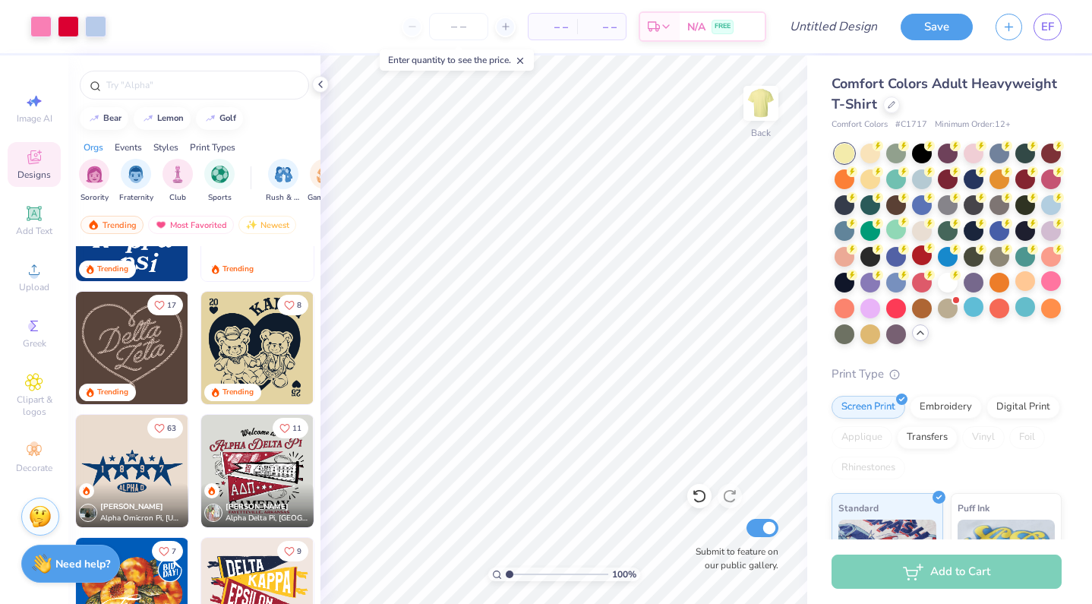
click at [264, 317] on img at bounding box center [257, 348] width 112 height 112
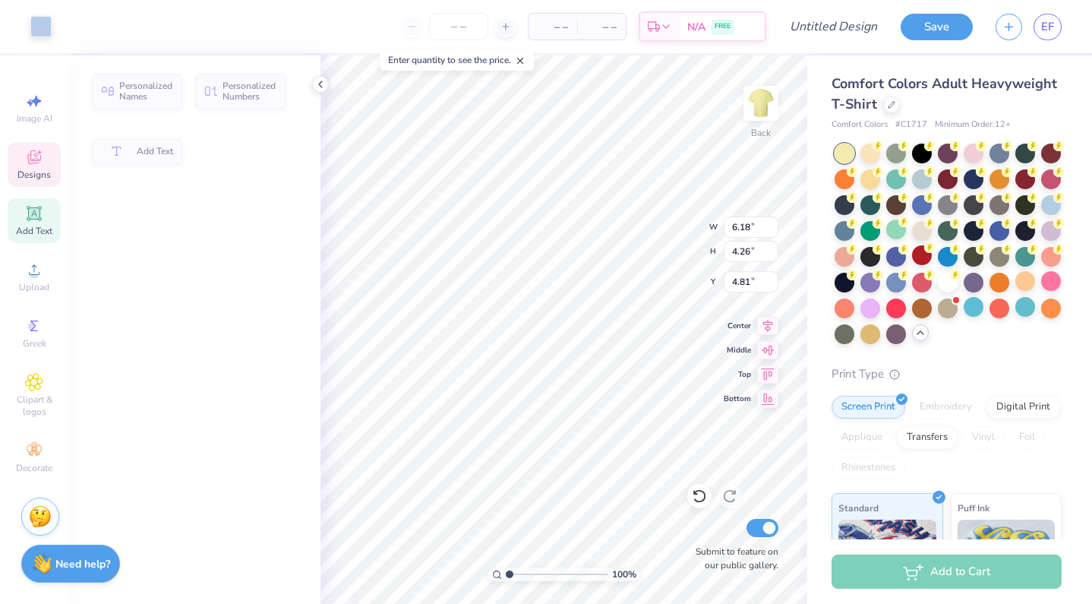
type input "6.18"
type input "4.26"
type input "4.81"
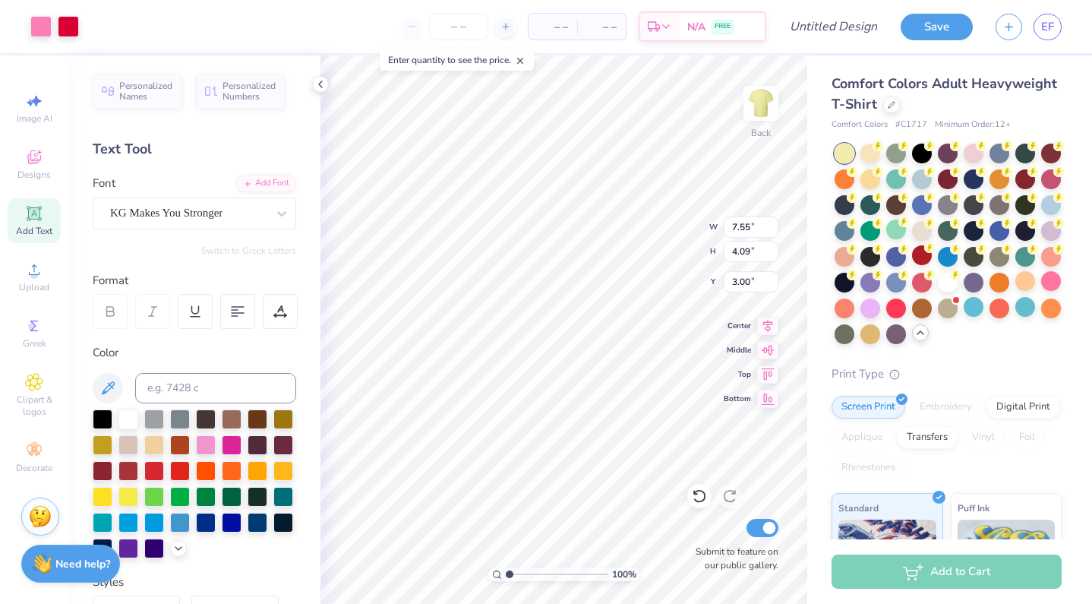
type input "9.88"
type input "10.21"
type input "13.98"
type input "2.60"
type input "5.81"
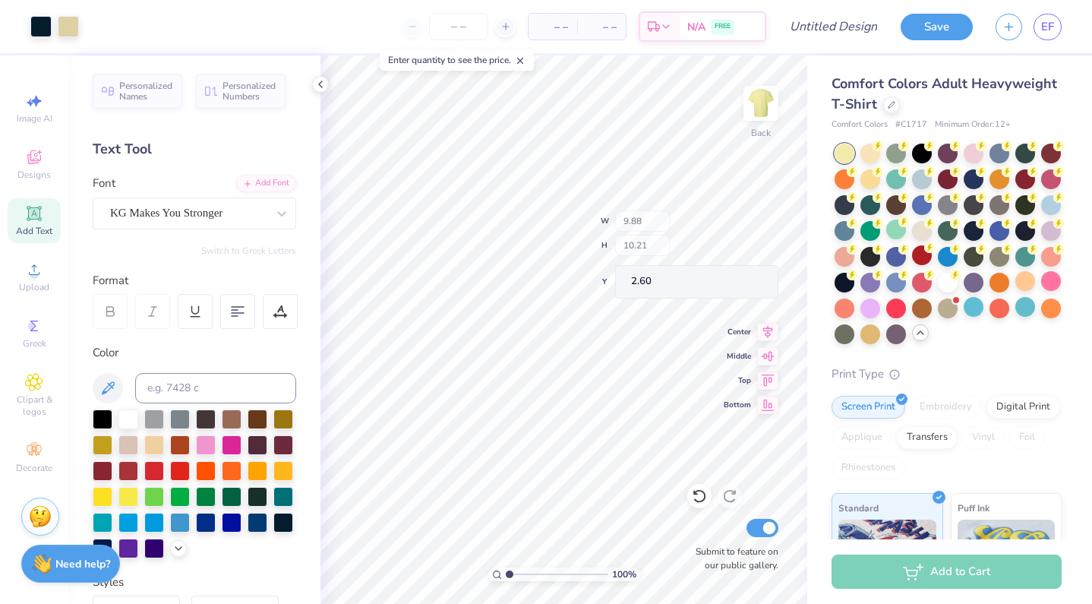
type input "2.13"
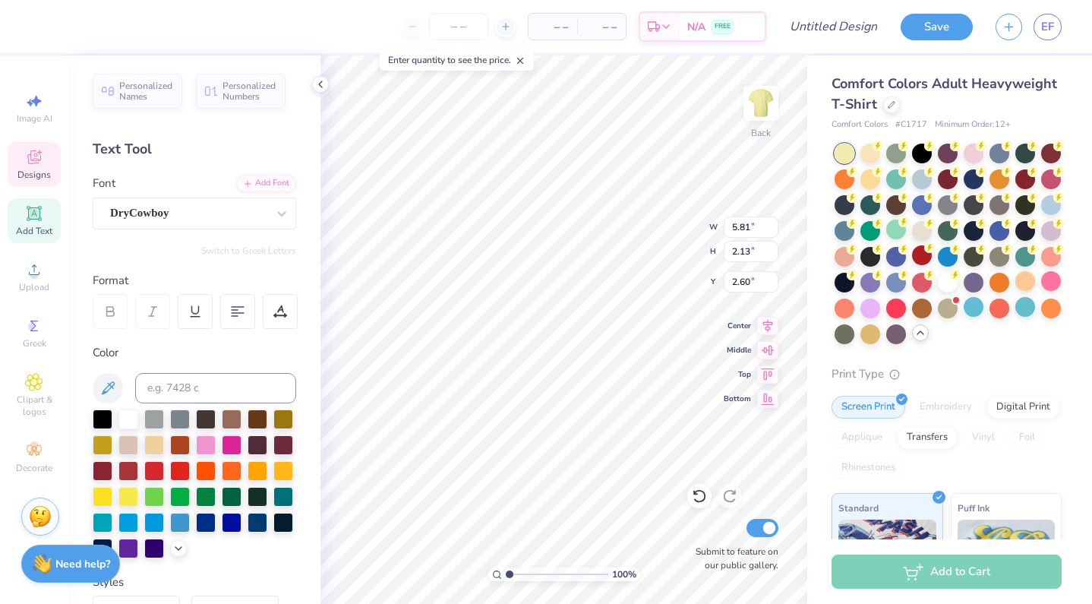
scroll to position [0, 0]
type textarea "BGC"
type input "1.14"
type input "0.68"
type input "11.38"
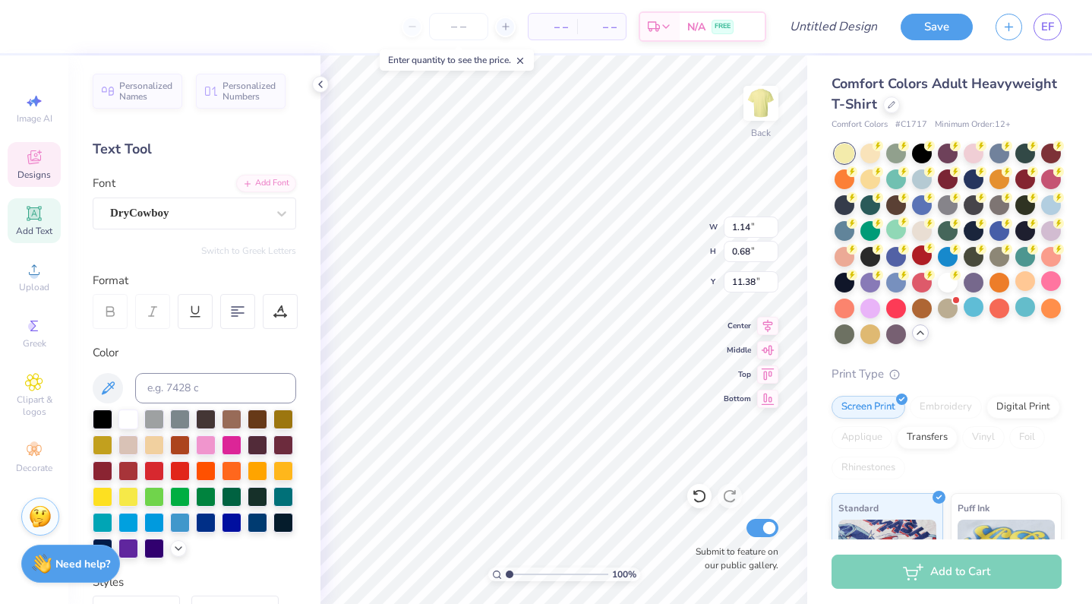
type textarea "RUSH"
type input "2.68"
type input "0.67"
type input "12.14"
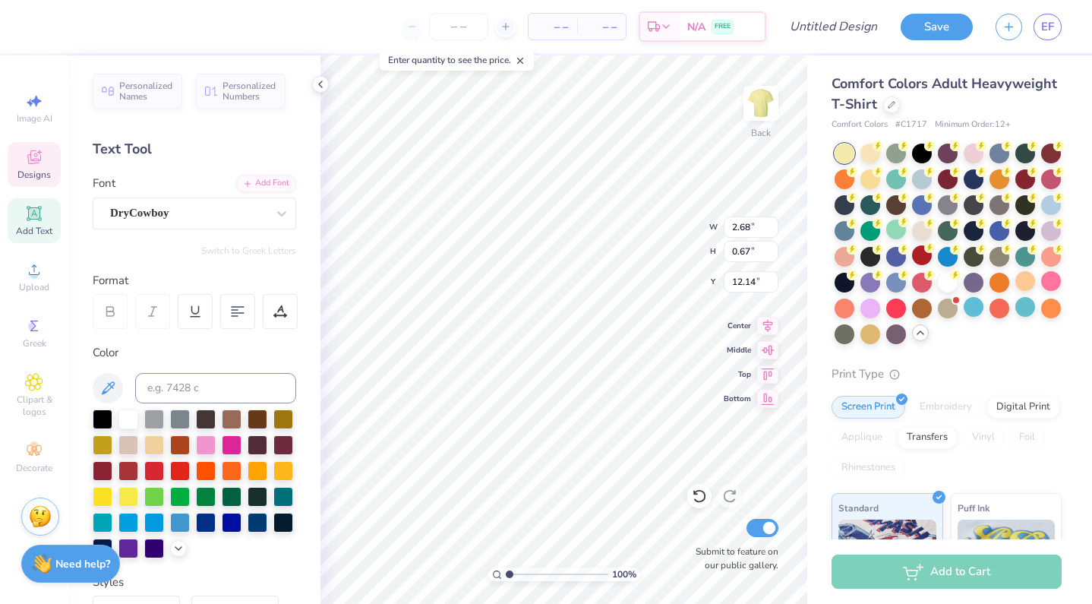
scroll to position [0, 0]
type textarea "WEEK"
click at [968, 152] on div at bounding box center [974, 152] width 20 height 20
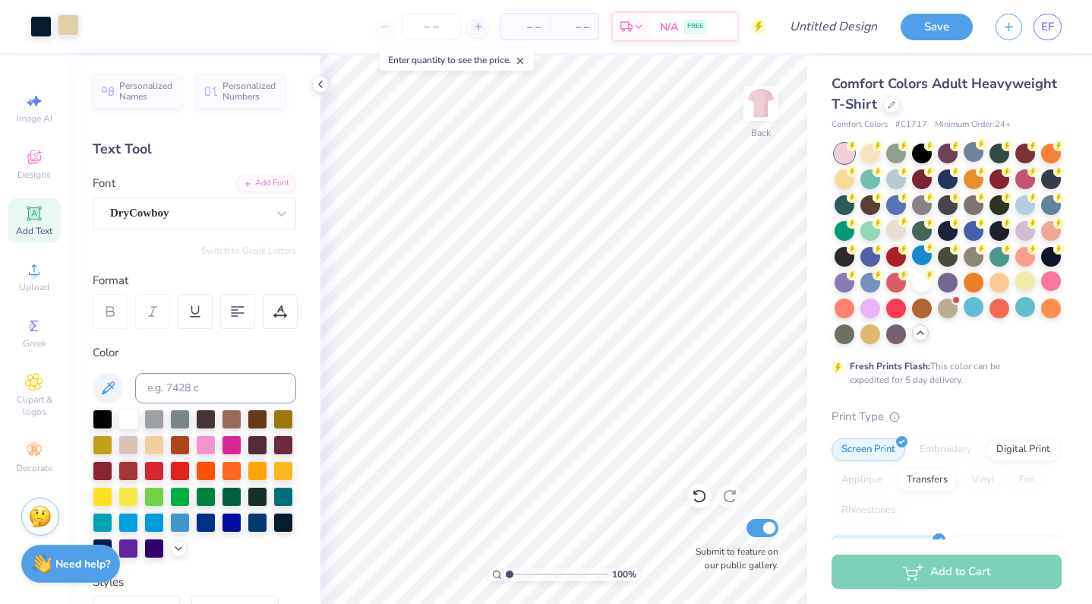
click at [62, 30] on div at bounding box center [68, 24] width 21 height 21
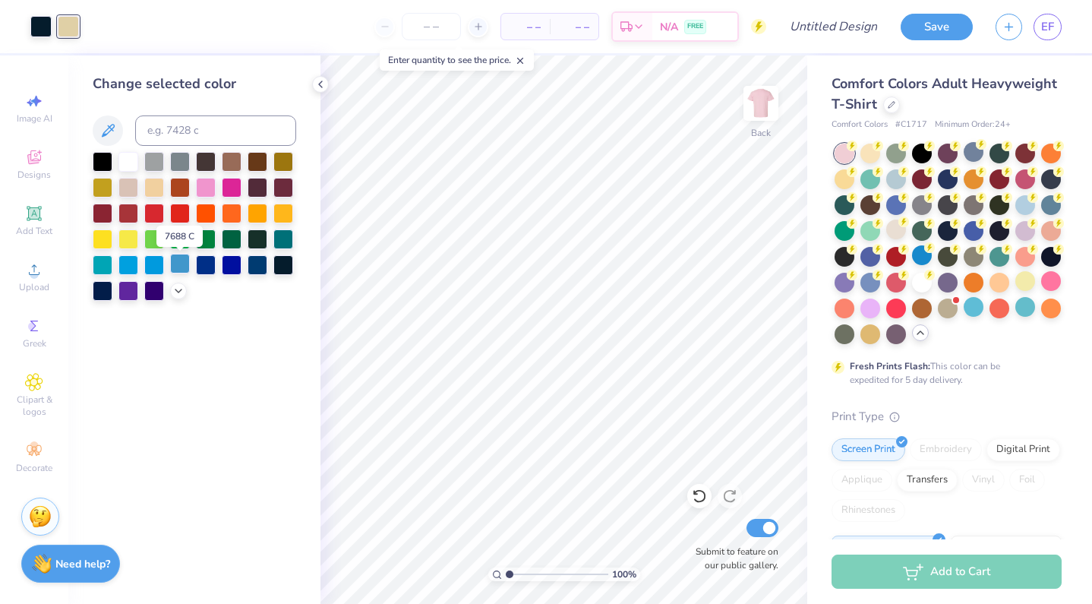
click at [180, 264] on div at bounding box center [180, 264] width 20 height 20
click at [122, 170] on div at bounding box center [128, 160] width 20 height 20
click at [32, 24] on div at bounding box center [40, 24] width 21 height 21
click at [170, 265] on div at bounding box center [180, 264] width 20 height 20
click at [204, 188] on div at bounding box center [206, 186] width 20 height 20
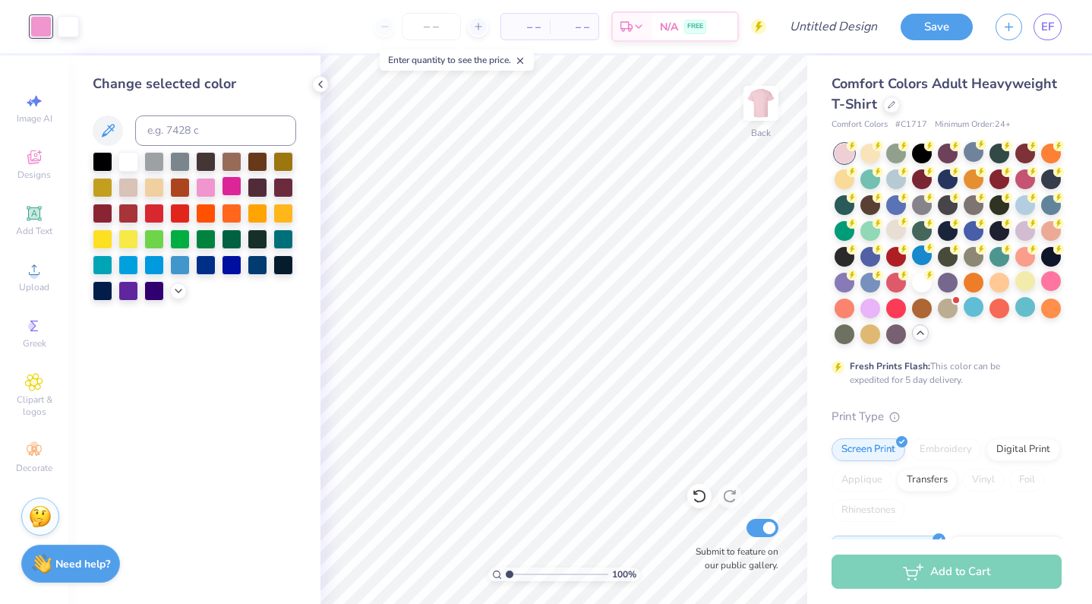
click at [231, 189] on div at bounding box center [232, 186] width 20 height 20
click at [72, 24] on div at bounding box center [68, 24] width 21 height 21
click at [178, 270] on div at bounding box center [180, 264] width 20 height 20
click at [156, 272] on div at bounding box center [154, 264] width 20 height 20
click at [122, 273] on div at bounding box center [128, 264] width 20 height 20
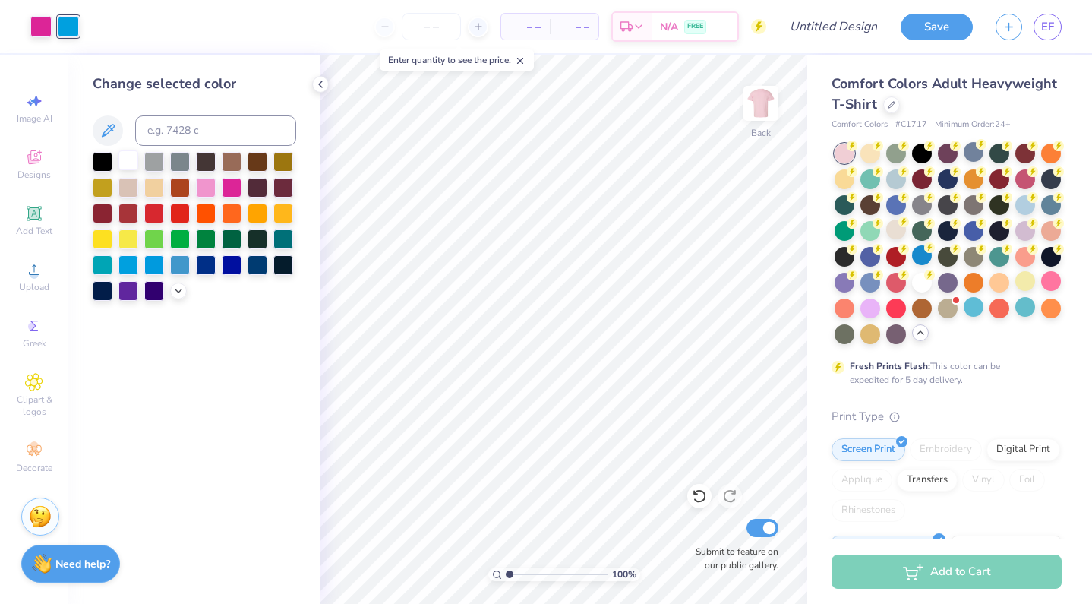
click at [130, 166] on div at bounding box center [128, 160] width 20 height 20
click at [230, 272] on div at bounding box center [232, 264] width 20 height 20
click at [130, 167] on div at bounding box center [128, 160] width 20 height 20
click at [43, 19] on div at bounding box center [40, 24] width 21 height 21
click at [126, 236] on div at bounding box center [128, 238] width 20 height 20
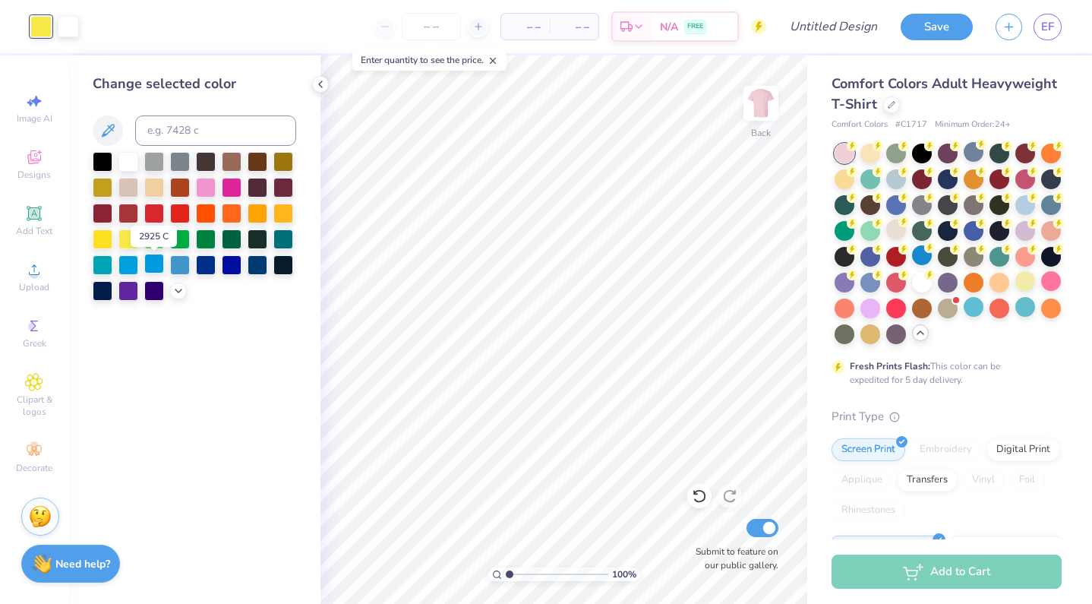
click at [147, 267] on div at bounding box center [154, 264] width 20 height 20
click at [936, 30] on button "Save" at bounding box center [937, 24] width 72 height 27
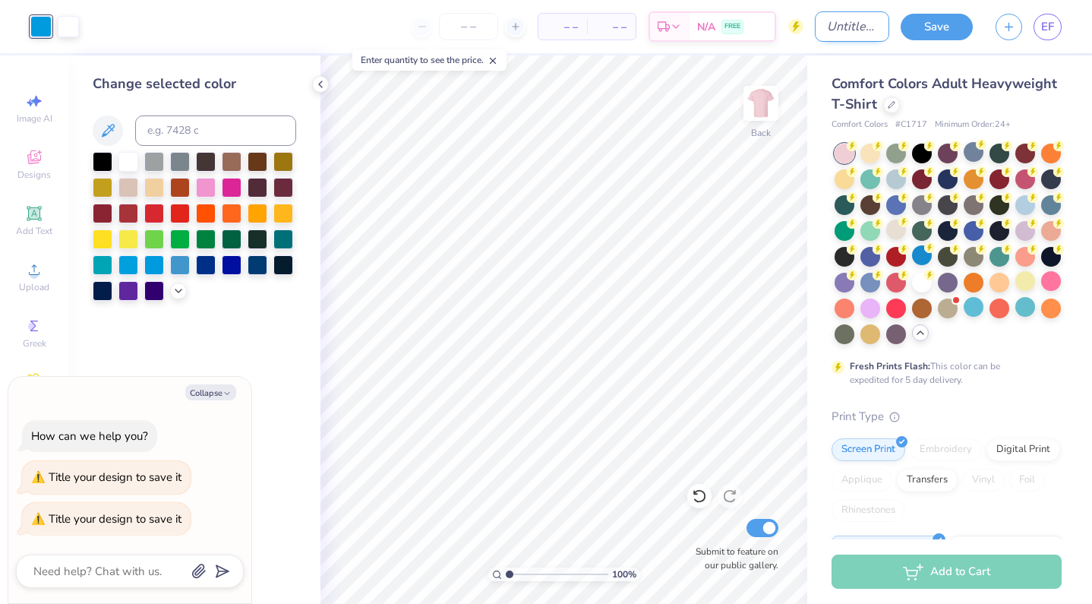
type textarea "x"
click at [818, 27] on input "Design Title" at bounding box center [852, 26] width 74 height 30
type input "b"
type textarea "x"
type input "bg"
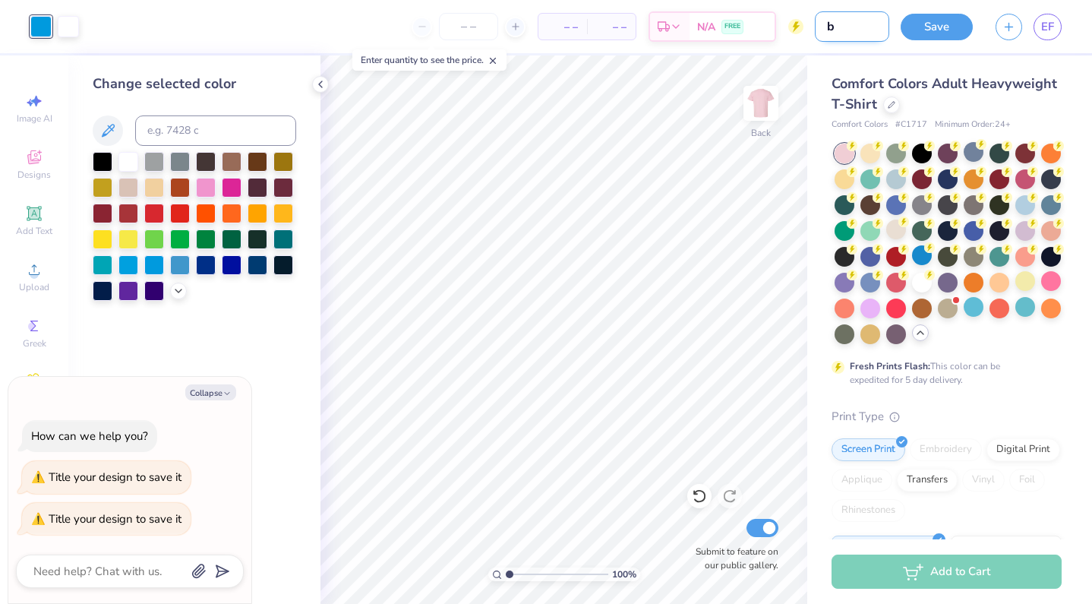
type textarea "x"
type input "bgc"
type textarea "x"
type input "bgc2"
type textarea "x"
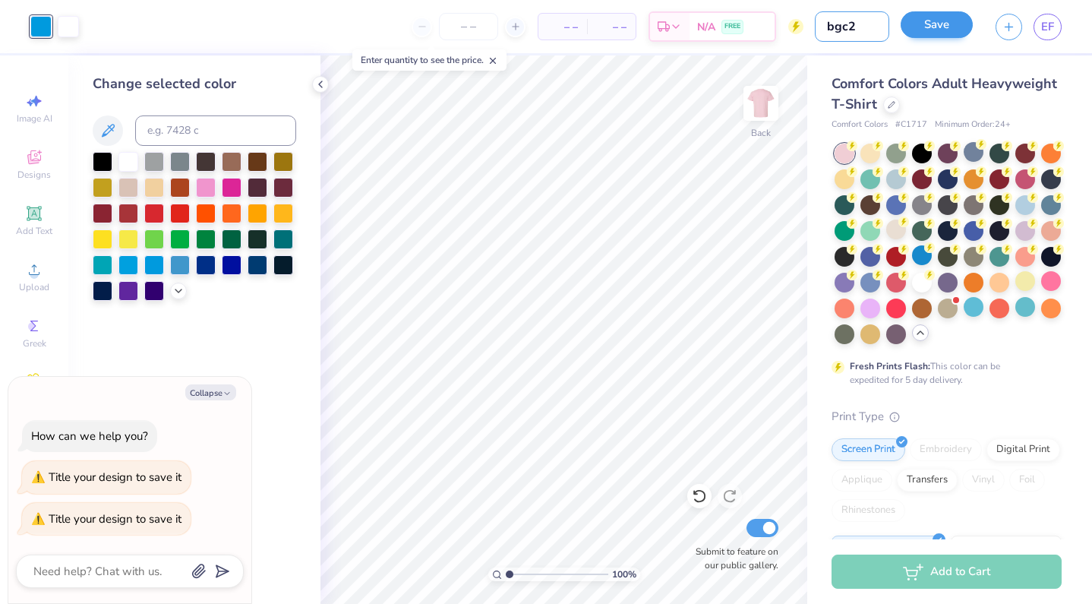
type input "bgc2"
click at [962, 18] on button "Save" at bounding box center [937, 24] width 72 height 27
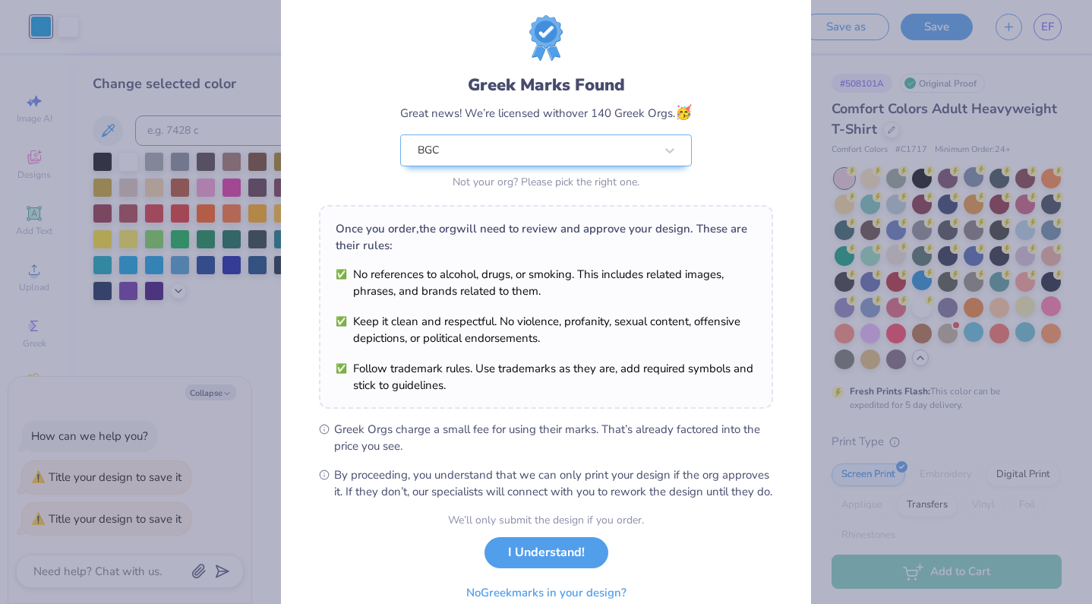
scroll to position [107, 0]
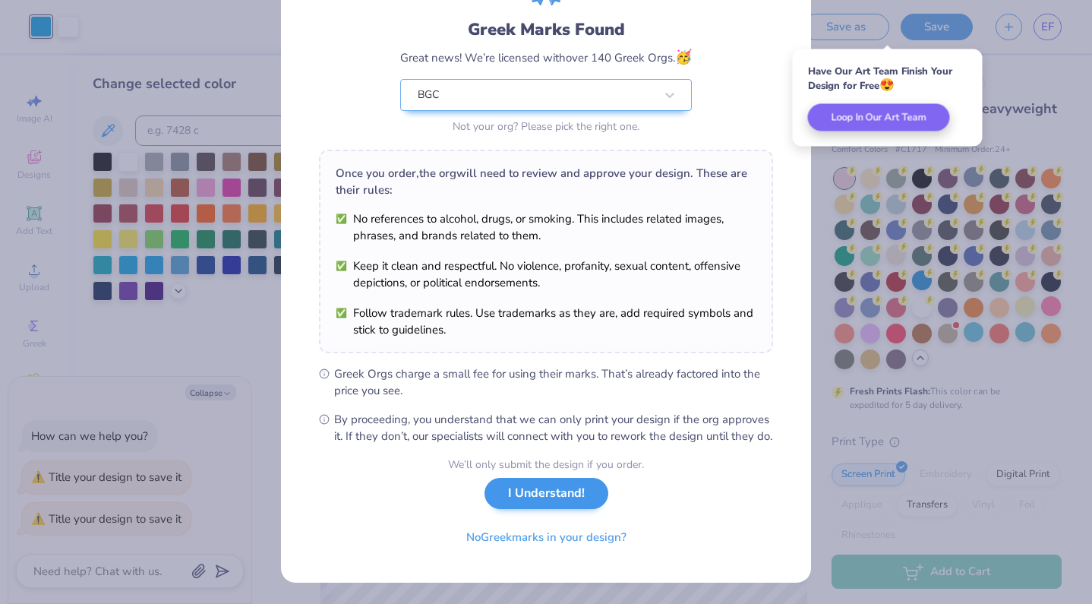
click at [569, 510] on div "We’ll only submit the design if you order. I Understand! No Greek marks in your…" at bounding box center [546, 504] width 196 height 96
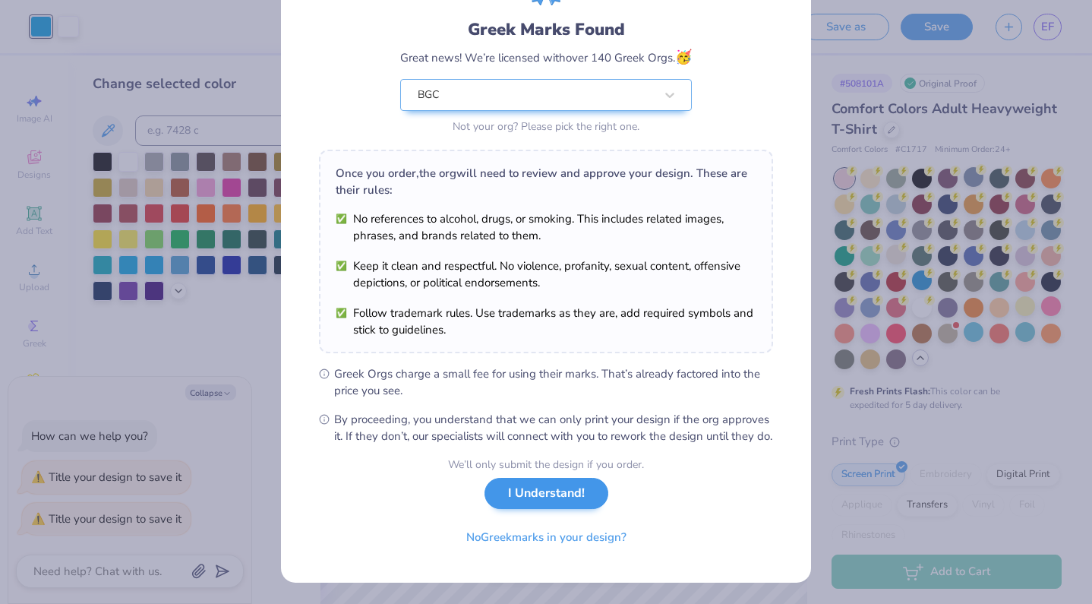
click at [539, 498] on button "I Understand!" at bounding box center [547, 493] width 124 height 31
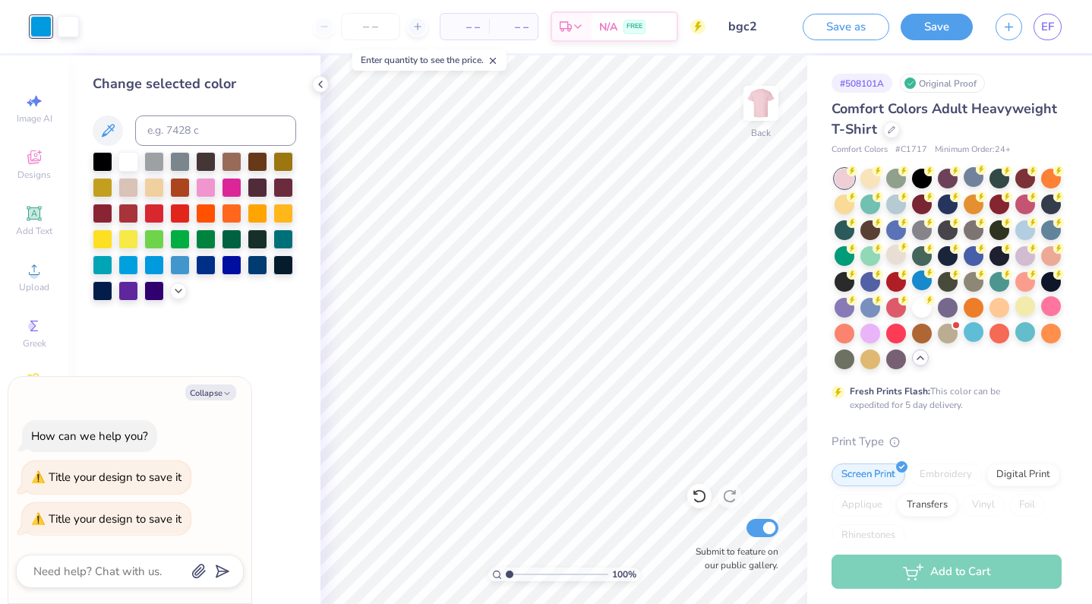
type textarea "x"
click at [1009, 24] on line "button" at bounding box center [1009, 25] width 0 height 8
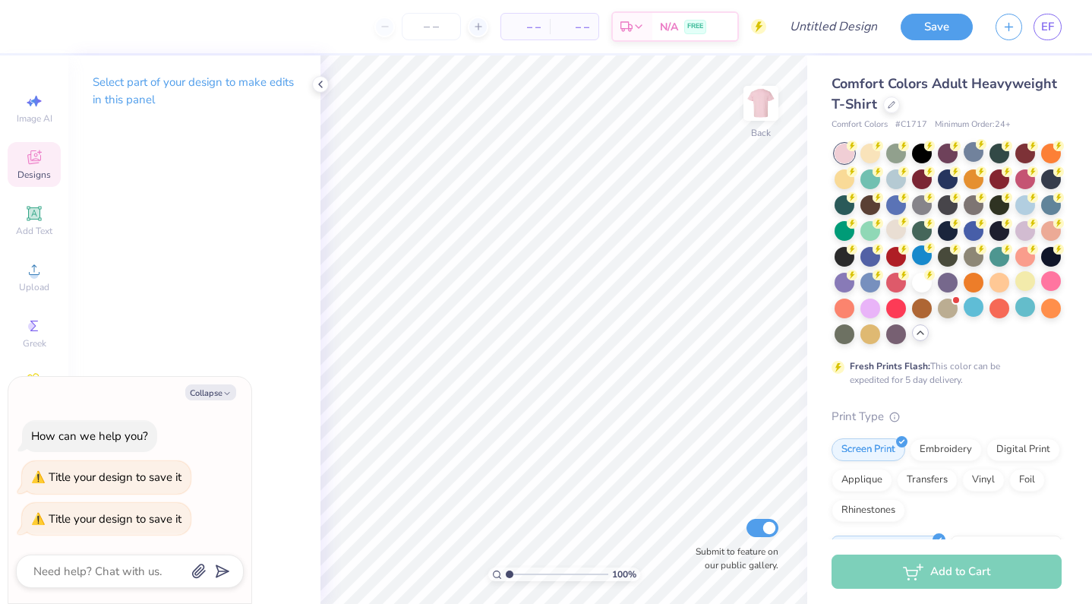
click at [24, 169] on span "Designs" at bounding box center [33, 175] width 33 height 12
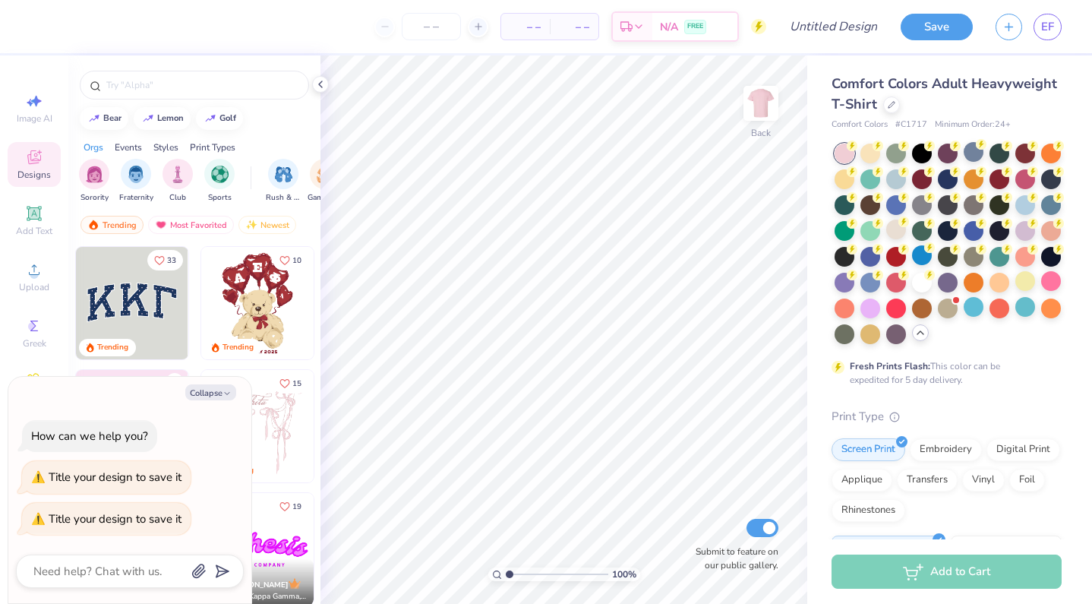
scroll to position [46, 0]
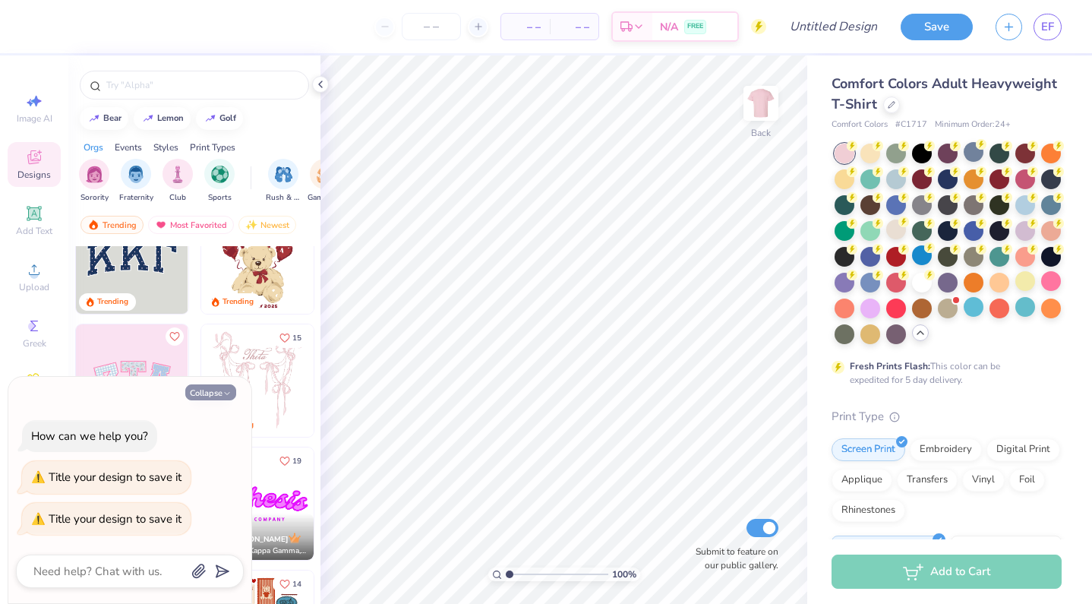
click at [213, 393] on button "Collapse" at bounding box center [210, 392] width 51 height 16
type textarea "x"
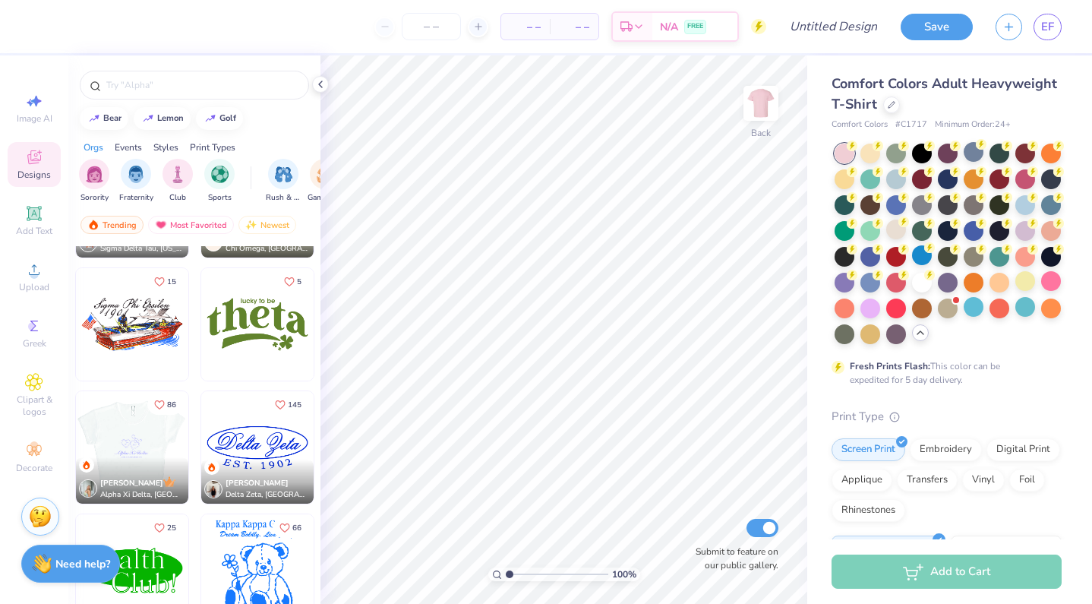
scroll to position [5715, 0]
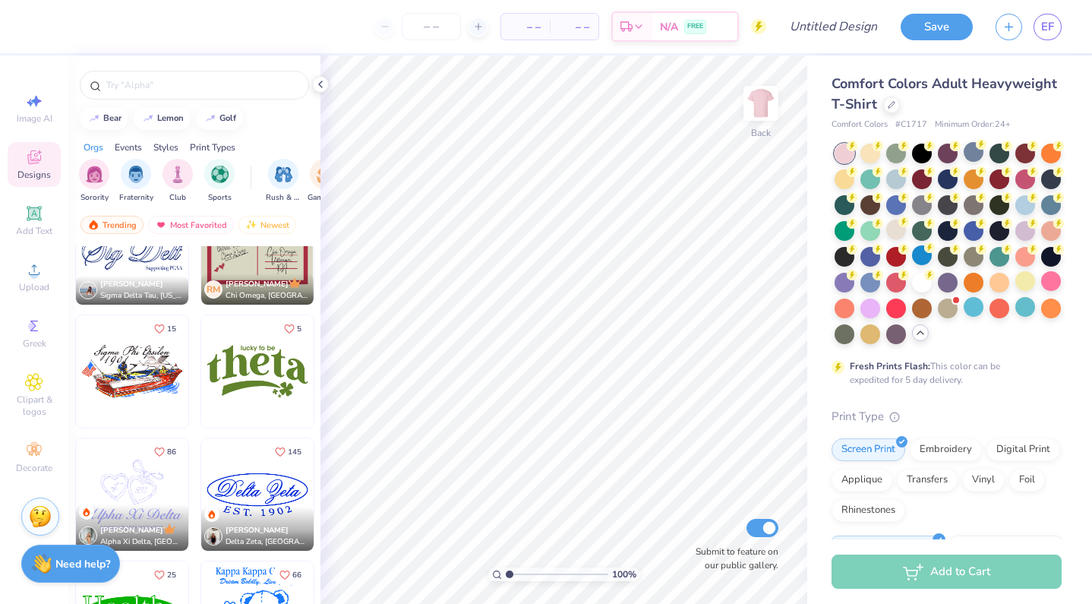
click at [117, 358] on img at bounding box center [132, 371] width 112 height 112
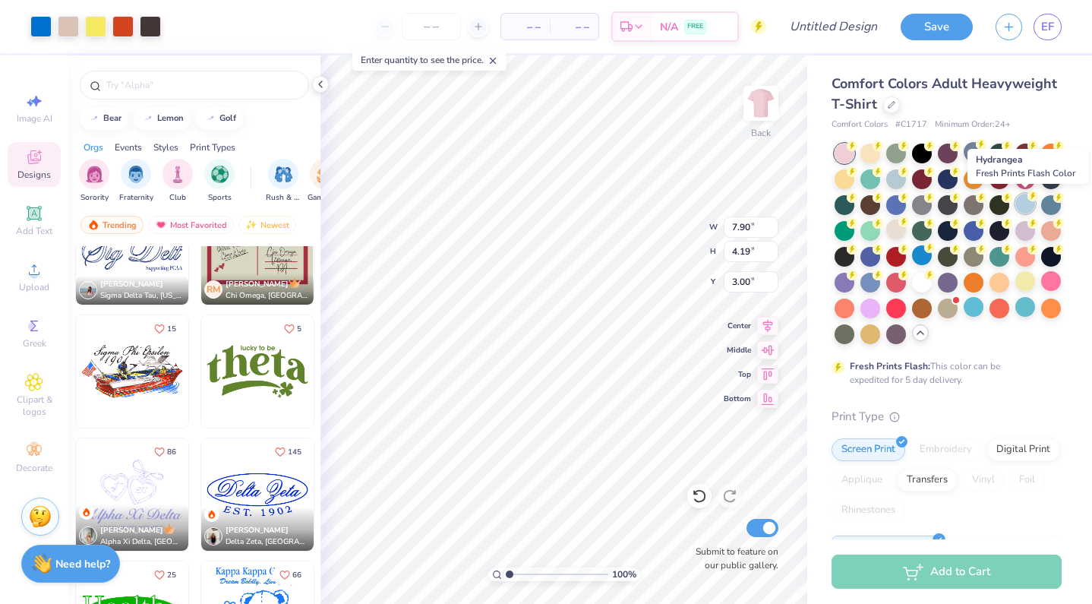
click at [857, 151] on circle at bounding box center [852, 146] width 11 height 11
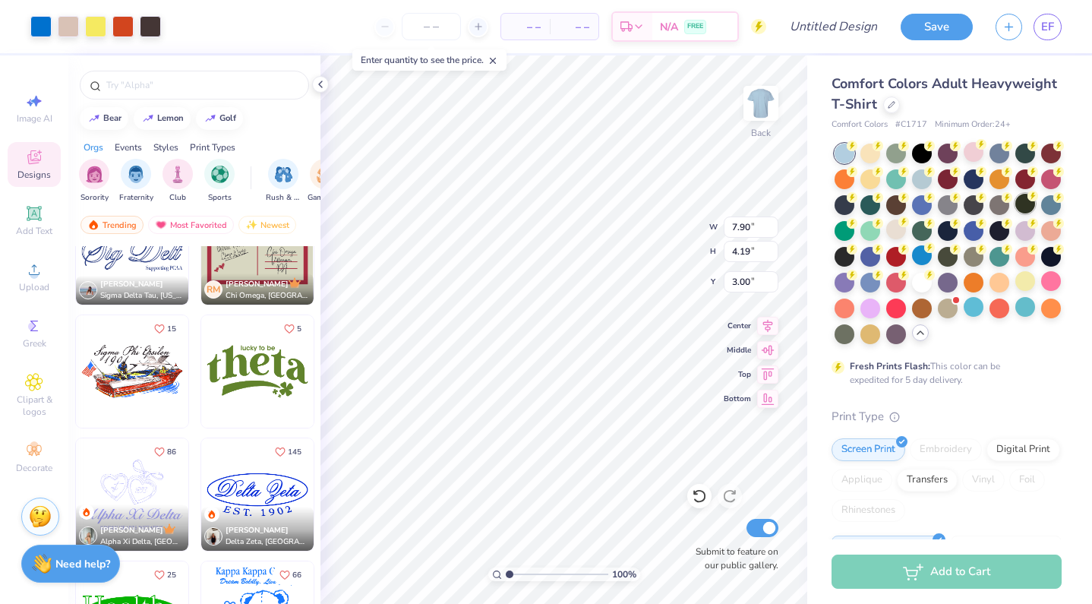
click at [1019, 204] on div at bounding box center [1025, 204] width 20 height 20
click at [1028, 200] on icon at bounding box center [1033, 196] width 11 height 11
click at [1025, 201] on div at bounding box center [1025, 204] width 20 height 20
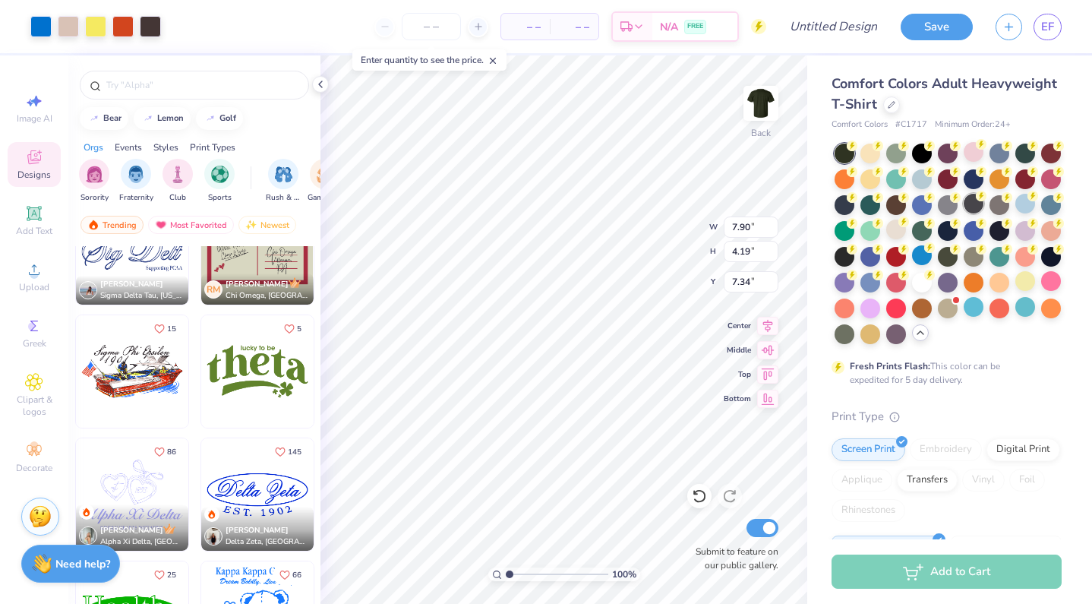
type input "7.34"
click at [914, 185] on div at bounding box center [922, 178] width 20 height 20
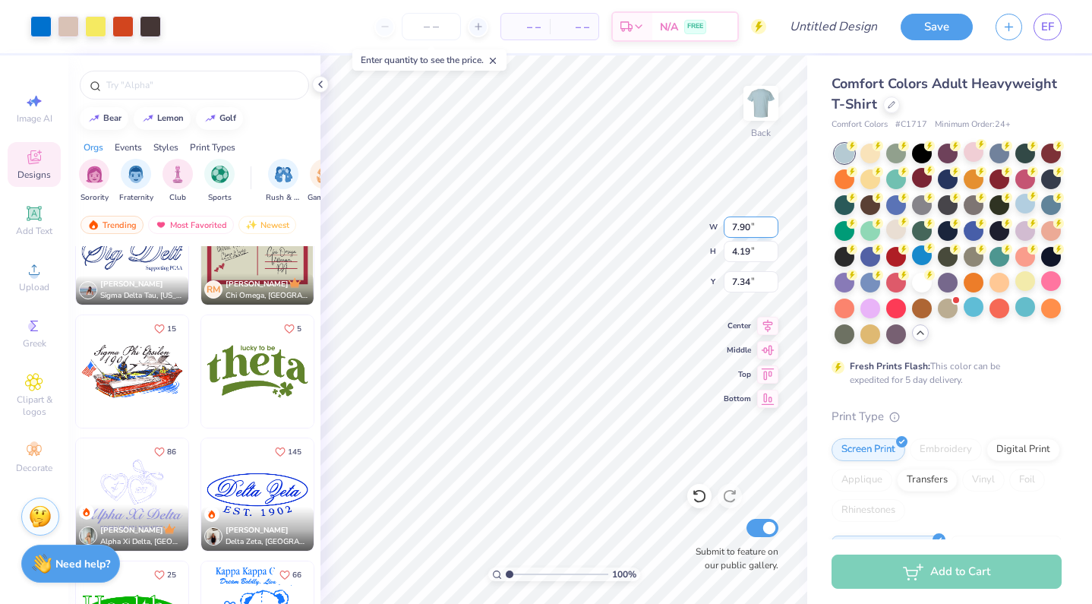
type input "11.74"
type input "6.22"
type input "3.00"
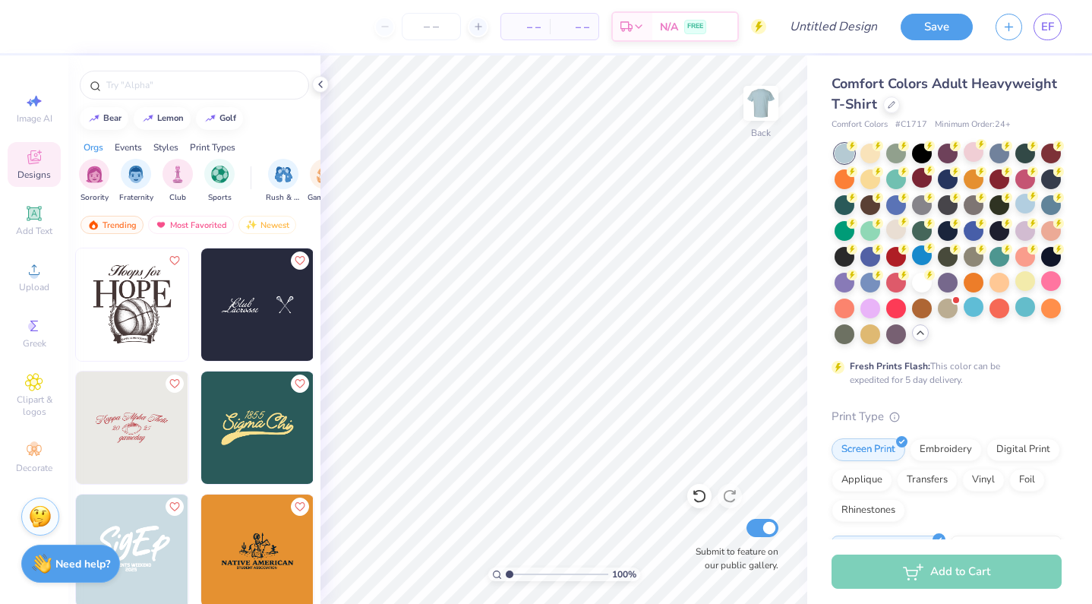
scroll to position [6644, 0]
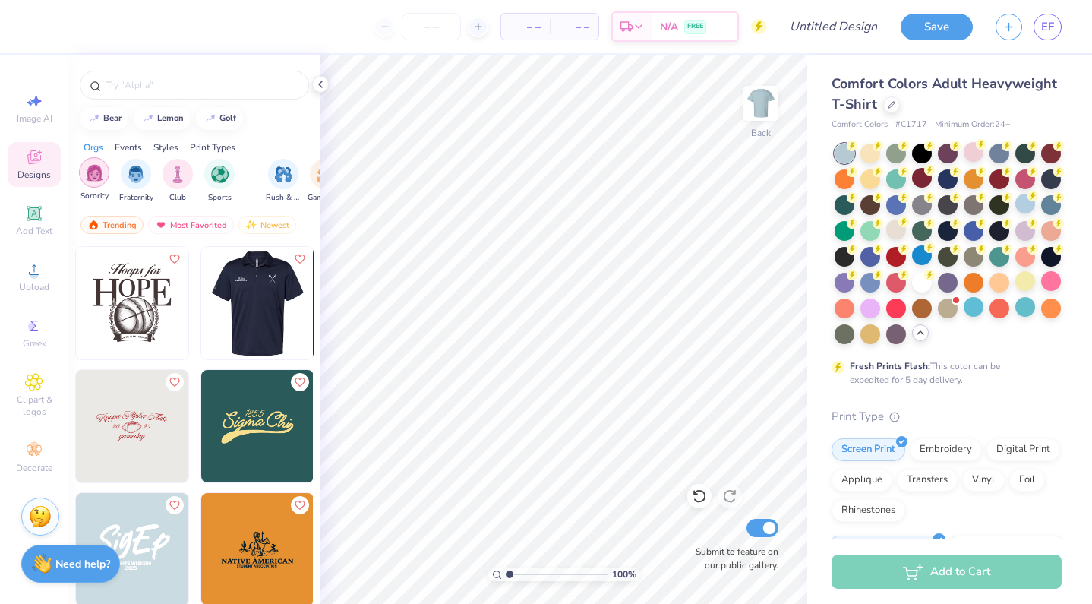
click at [93, 173] on img "filter for Sorority" at bounding box center [94, 172] width 17 height 17
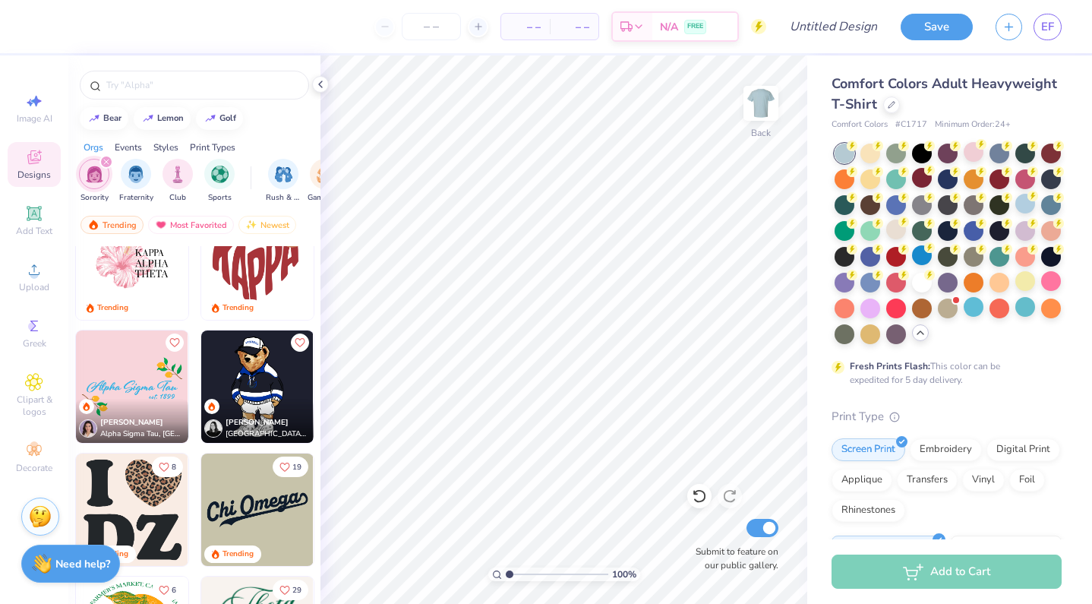
scroll to position [2623, 0]
click at [142, 375] on img at bounding box center [132, 387] width 112 height 112
